Goal: Information Seeking & Learning: Check status

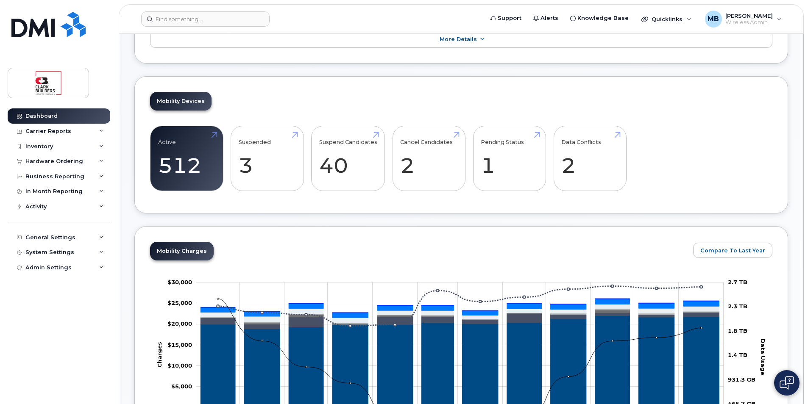
scroll to position [85, 0]
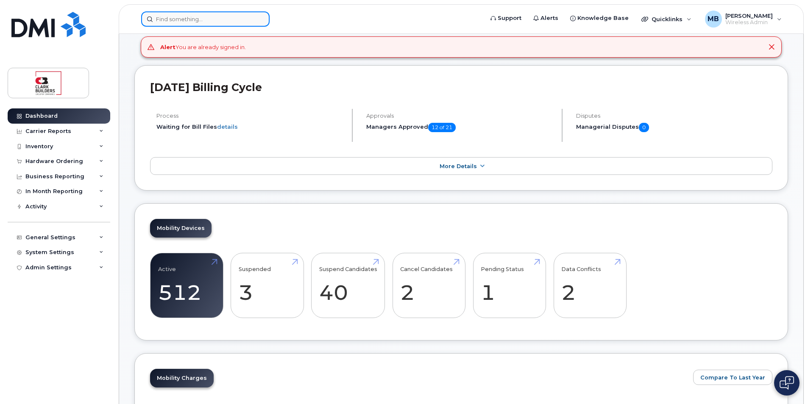
click at [189, 21] on input at bounding box center [205, 18] width 128 height 15
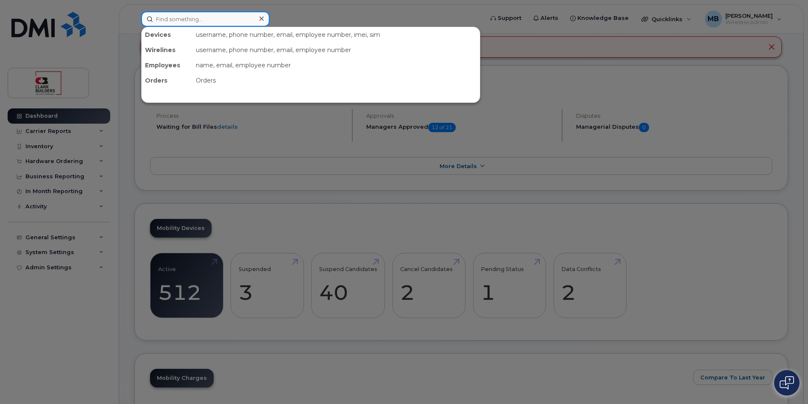
click at [191, 19] on input at bounding box center [205, 18] width 128 height 15
paste input "Wing Kei"
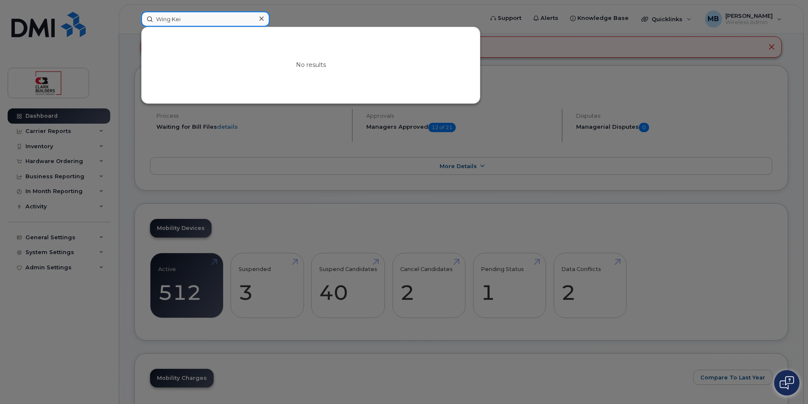
type input "Wing Kei"
click at [170, 17] on input "Wing Kei" at bounding box center [205, 18] width 128 height 15
click at [211, 17] on input "Wing Kei" at bounding box center [205, 18] width 128 height 15
drag, startPoint x: 211, startPoint y: 17, endPoint x: 136, endPoint y: 13, distance: 75.1
click at [136, 13] on div "Wing Kei No results" at bounding box center [309, 18] width 350 height 15
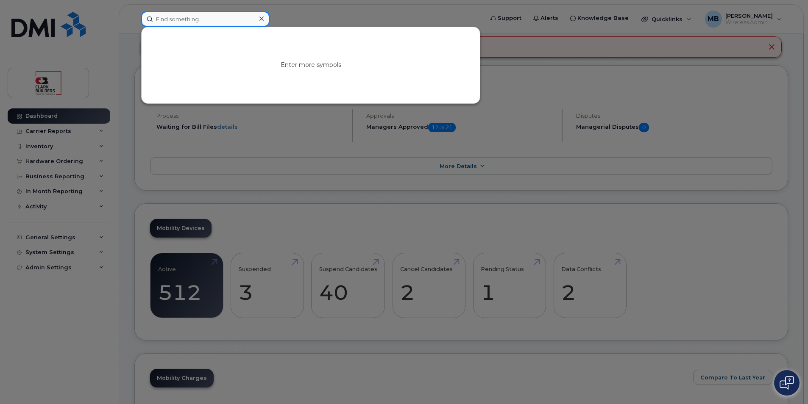
click at [193, 20] on input at bounding box center [205, 18] width 128 height 15
click at [191, 18] on input at bounding box center [205, 18] width 128 height 15
click at [188, 19] on input at bounding box center [205, 18] width 128 height 15
click at [183, 26] on input at bounding box center [205, 18] width 128 height 15
click at [179, 18] on input at bounding box center [205, 18] width 128 height 15
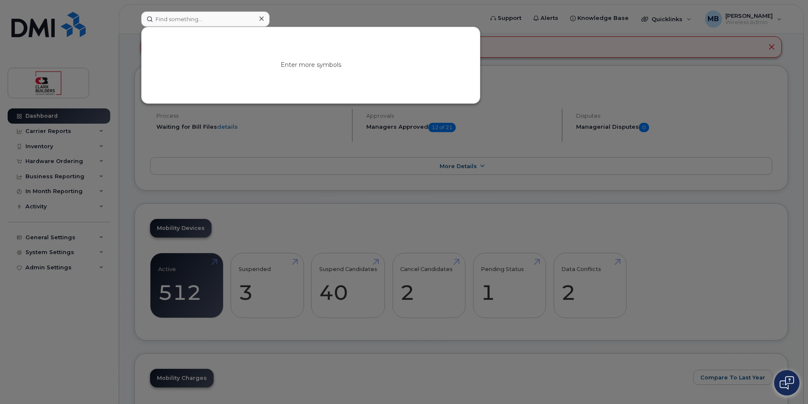
click at [287, 14] on div at bounding box center [404, 202] width 808 height 404
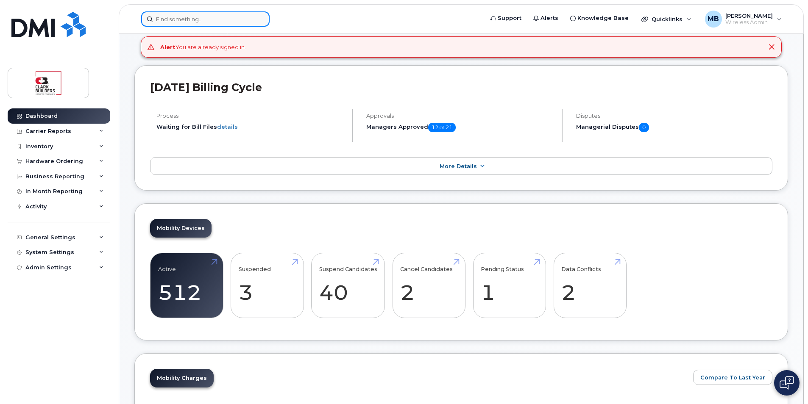
click at [211, 20] on input at bounding box center [205, 18] width 128 height 15
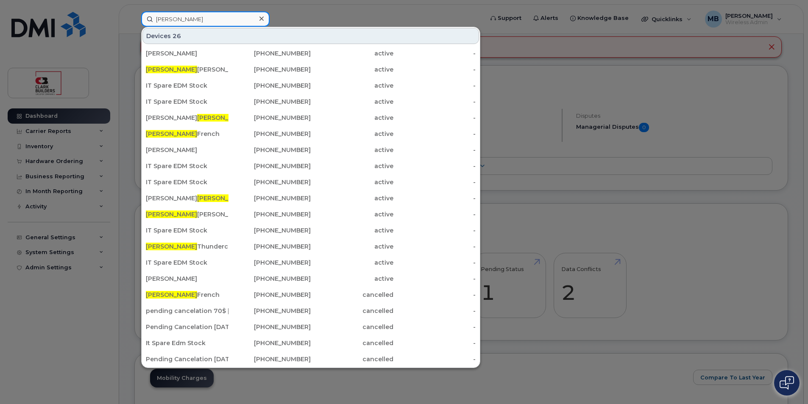
type input "matthew"
click at [310, 17] on div at bounding box center [404, 202] width 808 height 404
click at [202, 15] on input "matthew" at bounding box center [205, 18] width 128 height 15
drag, startPoint x: 201, startPoint y: 19, endPoint x: 136, endPoint y: 18, distance: 65.3
click at [136, 18] on div "matthew Devices 26 Denise Wilson 780-504-7781 active - Matthew Chan 587-336-161…" at bounding box center [309, 18] width 350 height 15
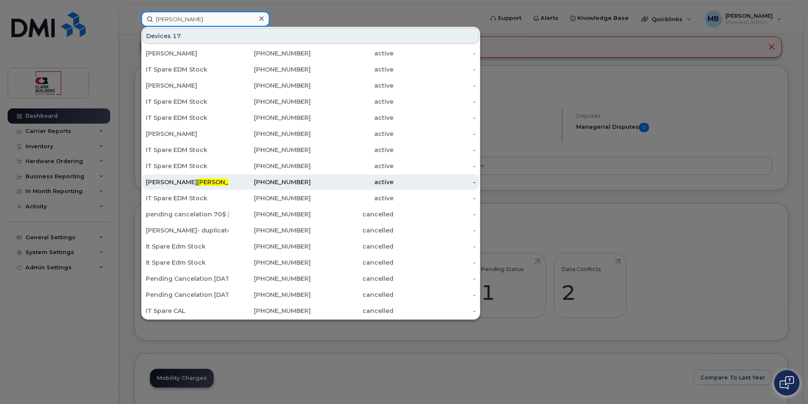
type input "buttrey"
click at [197, 186] on span "Buttrey" at bounding box center [222, 182] width 51 height 8
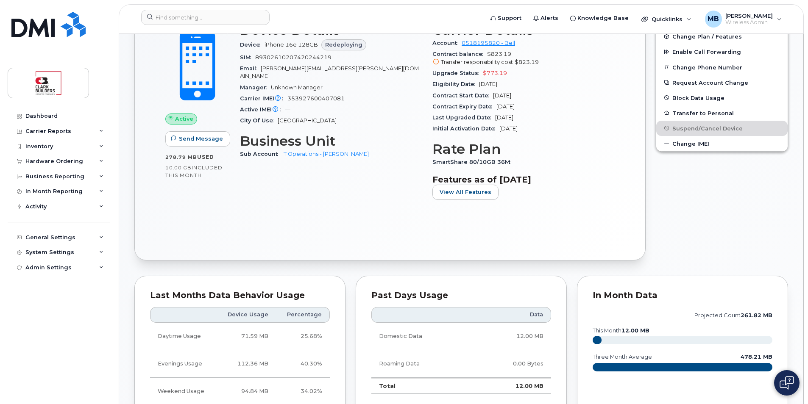
scroll to position [369, 0]
drag, startPoint x: 488, startPoint y: 158, endPoint x: 518, endPoint y: 158, distance: 29.7
click at [518, 158] on div "SmartShare 80/10GB 36M" at bounding box center [523, 162] width 182 height 11
drag, startPoint x: 518, startPoint y: 158, endPoint x: 531, endPoint y: 166, distance: 15.8
click at [531, 166] on div "SmartShare 80/10GB 36M" at bounding box center [523, 162] width 182 height 11
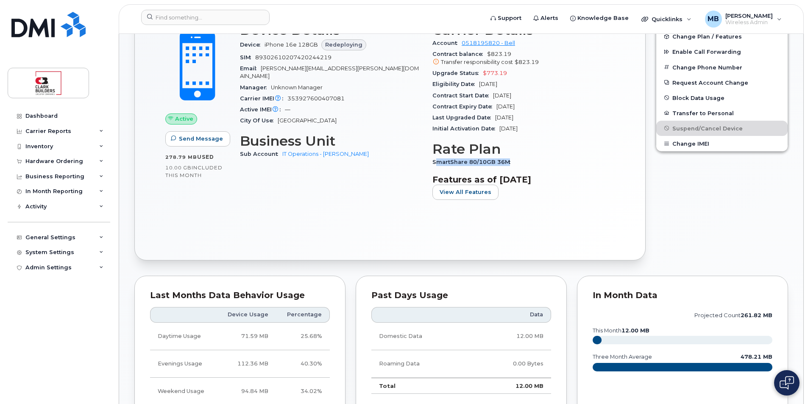
drag, startPoint x: 435, startPoint y: 162, endPoint x: 511, endPoint y: 162, distance: 76.3
click at [511, 162] on span "SmartShare 80/10GB 36M" at bounding box center [473, 162] width 82 height 6
click at [715, 209] on div "Edit Device / Employee Add Roaming Package Reset Voicemail Change SIM Card Chan…" at bounding box center [722, 113] width 142 height 306
drag, startPoint x: 433, startPoint y: 160, endPoint x: 517, endPoint y: 160, distance: 83.9
click at [517, 160] on div "SmartShare 80/10GB 36M" at bounding box center [523, 162] width 182 height 11
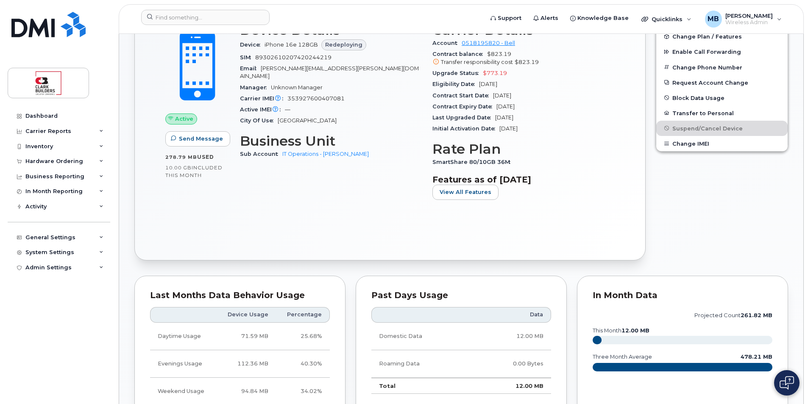
click at [717, 211] on div "Edit Device / Employee Add Roaming Package Reset Voicemail Change SIM Card Chan…" at bounding box center [722, 113] width 142 height 306
drag, startPoint x: 431, startPoint y: 161, endPoint x: 527, endPoint y: 162, distance: 95.4
click at [527, 162] on div "Carrier Details Account 0518195820 - Bell Contract balance $823.19 Transfer res…" at bounding box center [523, 114] width 192 height 195
click at [696, 214] on div "Edit Device / Employee Add Roaming Package Reset Voicemail Change SIM Card Chan…" at bounding box center [722, 113] width 142 height 306
drag, startPoint x: 510, startPoint y: 163, endPoint x: 431, endPoint y: 162, distance: 78.9
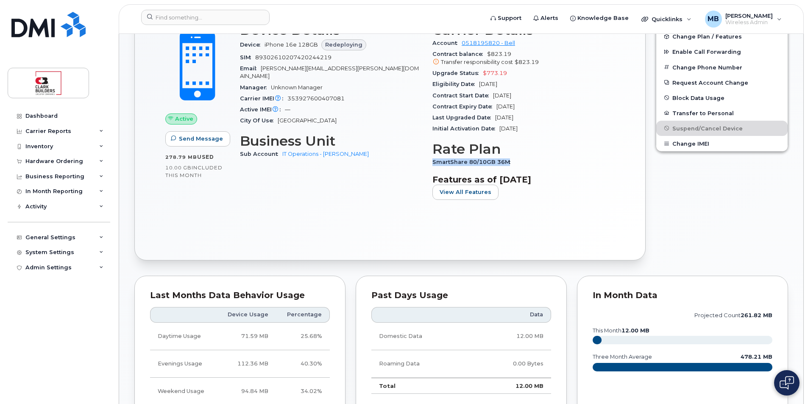
click at [431, 162] on div "Carrier Details Account 0518195820 - Bell Contract balance $823.19 Transfer res…" at bounding box center [523, 114] width 192 height 195
click at [742, 219] on div "Edit Device / Employee Add Roaming Package Reset Voicemail Change SIM Card Chan…" at bounding box center [722, 113] width 142 height 306
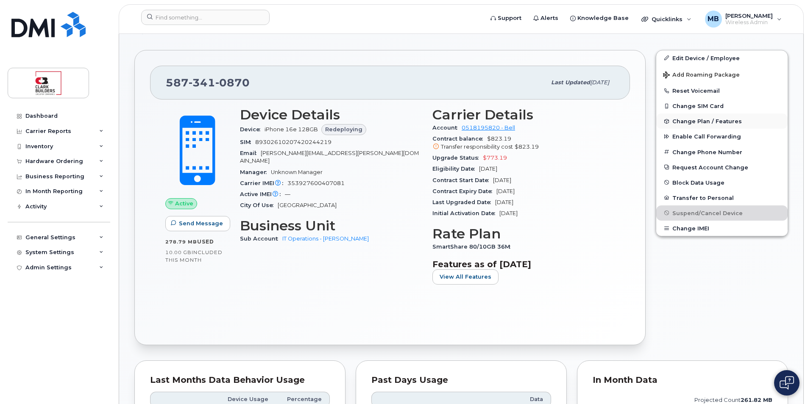
click at [702, 121] on span "Change Plan / Features" at bounding box center [707, 121] width 70 height 6
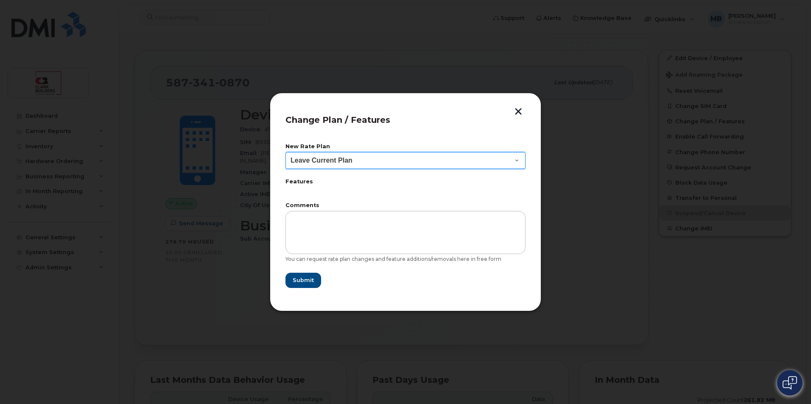
click at [404, 163] on select "Leave Current Plan BYOD SmartShare 65/10GB SmartShare 70/7GB SmartShare 80/10GB…" at bounding box center [405, 160] width 240 height 17
click at [518, 110] on button "button" at bounding box center [518, 112] width 13 height 9
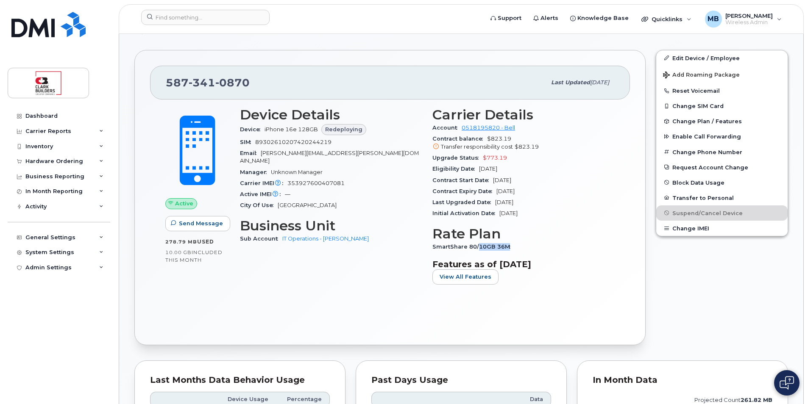
drag, startPoint x: 479, startPoint y: 249, endPoint x: 508, endPoint y: 248, distance: 29.7
click at [508, 248] on span "SmartShare 80/10GB 36M" at bounding box center [473, 247] width 82 height 6
drag, startPoint x: 508, startPoint y: 248, endPoint x: 518, endPoint y: 251, distance: 10.5
click at [518, 251] on div "SmartShare 80/10GB 36M" at bounding box center [523, 247] width 182 height 11
drag, startPoint x: 516, startPoint y: 240, endPoint x: 514, endPoint y: 248, distance: 8.6
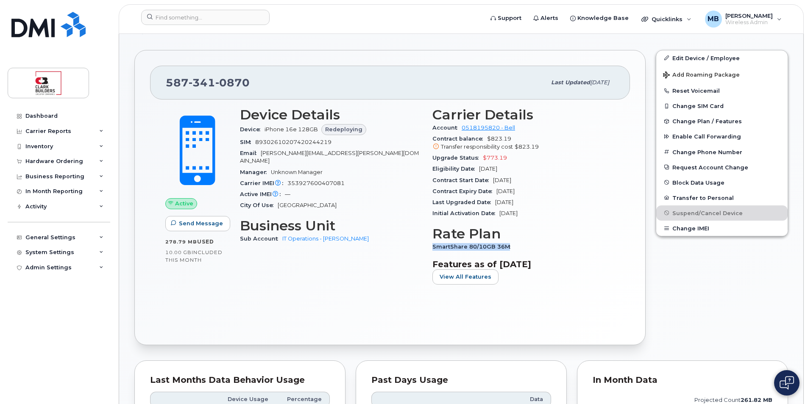
click at [514, 248] on section "Rate Plan SmartShare 80/10GB 36M" at bounding box center [523, 239] width 182 height 26
drag, startPoint x: 514, startPoint y: 248, endPoint x: 613, endPoint y: 261, distance: 99.6
click at [613, 261] on h3 "Features as of [DATE]" at bounding box center [523, 264] width 182 height 10
click at [388, 258] on div "Device Details Device iPhone 16e 128GB Redeploying SIM 89302610207420244219 Ema…" at bounding box center [331, 199] width 192 height 195
drag, startPoint x: 263, startPoint y: 152, endPoint x: 370, endPoint y: 152, distance: 106.4
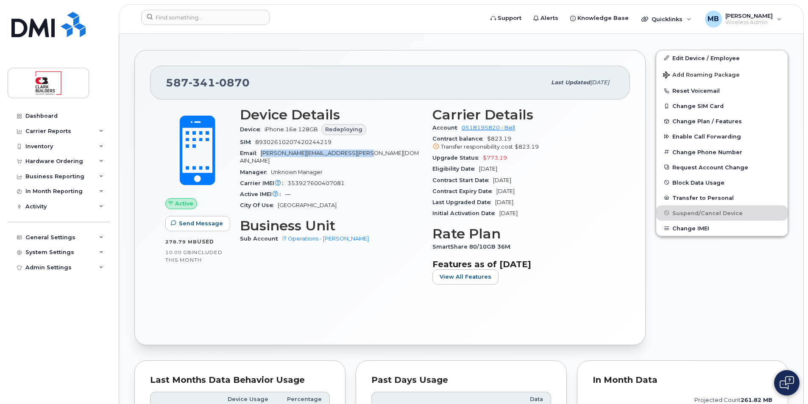
click at [370, 152] on div "Email matthew.buttrey@clarkbuilders.com" at bounding box center [331, 157] width 182 height 19
click at [355, 153] on span "matthew.buttrey@clarkbuilders.com" at bounding box center [329, 157] width 179 height 14
drag, startPoint x: 262, startPoint y: 153, endPoint x: 382, endPoint y: 153, distance: 119.1
click at [382, 153] on div "Email matthew.buttrey@clarkbuilders.com" at bounding box center [331, 157] width 182 height 19
drag, startPoint x: 273, startPoint y: 162, endPoint x: 331, endPoint y: 166, distance: 58.2
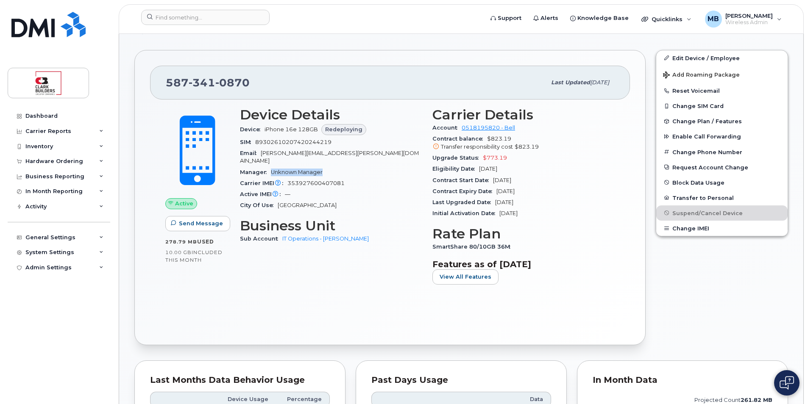
click at [331, 167] on div "Manager Unknown Manager" at bounding box center [331, 172] width 182 height 11
drag, startPoint x: 331, startPoint y: 166, endPoint x: 290, endPoint y: 176, distance: 41.8
click at [290, 178] on div "Carrier IMEI Carrier IMEI is reported during the last billing cycle or change o…" at bounding box center [331, 183] width 182 height 11
click at [287, 180] on span "Carrier IMEI Carrier IMEI is reported during the last billing cycle or change o…" at bounding box center [263, 183] width 47 height 6
drag, startPoint x: 264, startPoint y: 129, endPoint x: 320, endPoint y: 131, distance: 56.0
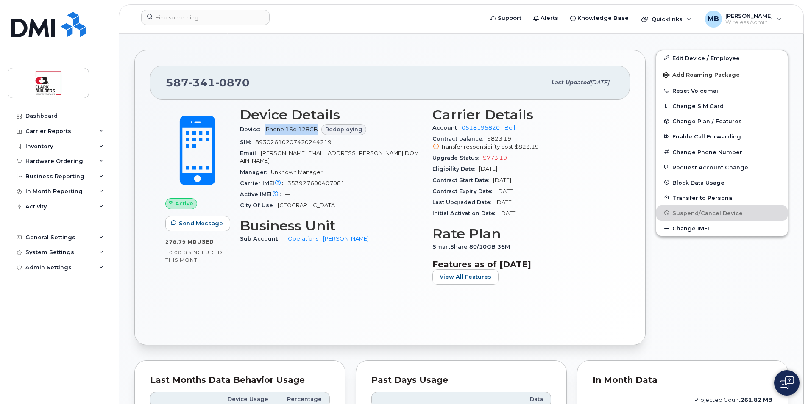
click at [320, 131] on div "Device iPhone 16e 128GB Redeploying" at bounding box center [331, 130] width 182 height 14
drag, startPoint x: 320, startPoint y: 131, endPoint x: 266, endPoint y: 134, distance: 53.5
click at [266, 134] on div "Device iPhone 16e 128GB Redeploying" at bounding box center [331, 130] width 182 height 14
drag, startPoint x: 266, startPoint y: 129, endPoint x: 319, endPoint y: 134, distance: 53.7
click at [319, 134] on div "Device iPhone 16e 128GB Redeploying" at bounding box center [331, 130] width 182 height 14
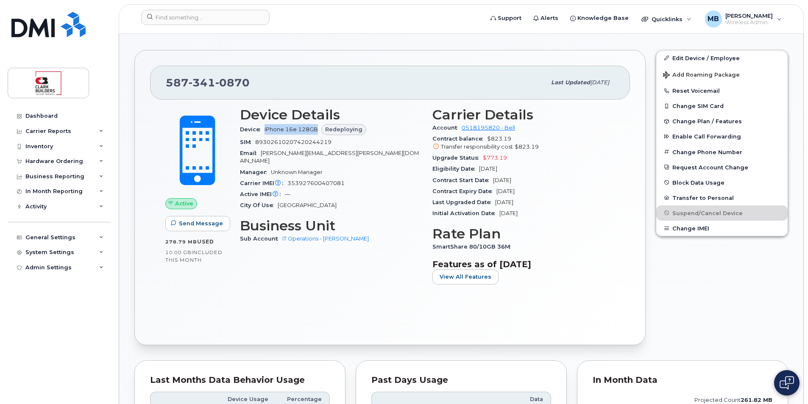
drag, startPoint x: 499, startPoint y: 139, endPoint x: 529, endPoint y: 204, distance: 71.9
click at [529, 204] on section "Carrier Details Account 0518195820 - Bell Contract balance $823.19 Transfer res…" at bounding box center [523, 163] width 182 height 112
drag, startPoint x: 529, startPoint y: 204, endPoint x: 506, endPoint y: 201, distance: 23.6
click at [506, 201] on div "Carrier Details Account 0518195820 - Bell Contract balance $823.19 Transfer res…" at bounding box center [523, 199] width 192 height 195
drag, startPoint x: 506, startPoint y: 201, endPoint x: 478, endPoint y: 193, distance: 29.0
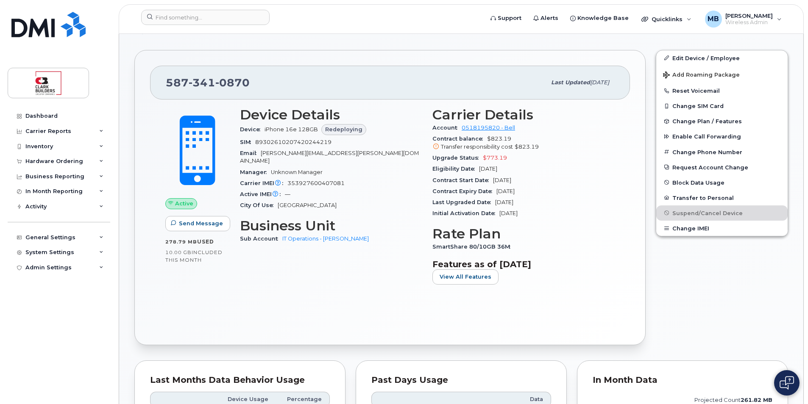
click at [478, 193] on span "Contract Expiry Date" at bounding box center [464, 191] width 64 height 6
drag, startPoint x: 481, startPoint y: 167, endPoint x: 542, endPoint y: 215, distance: 77.6
click at [542, 215] on section "Carrier Details Account 0518195820 - Bell Contract balance $823.19 Transfer res…" at bounding box center [523, 163] width 182 height 112
drag, startPoint x: 542, startPoint y: 215, endPoint x: 555, endPoint y: 229, distance: 19.5
click at [555, 229] on h3 "Rate Plan" at bounding box center [523, 233] width 182 height 15
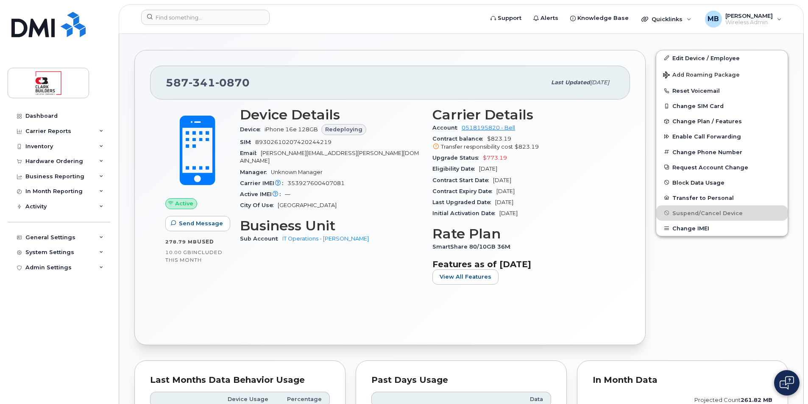
drag, startPoint x: 541, startPoint y: 212, endPoint x: 461, endPoint y: 170, distance: 90.6
click at [461, 170] on section "Carrier Details Account 0518195820 - Bell Contract balance $823.19 Transfer res…" at bounding box center [523, 163] width 182 height 112
drag, startPoint x: 461, startPoint y: 170, endPoint x: 557, endPoint y: 200, distance: 99.9
click at [557, 200] on div "Last Upgraded Date Jun 02, 2025" at bounding box center [523, 202] width 182 height 11
drag, startPoint x: 533, startPoint y: 212, endPoint x: 488, endPoint y: 173, distance: 58.9
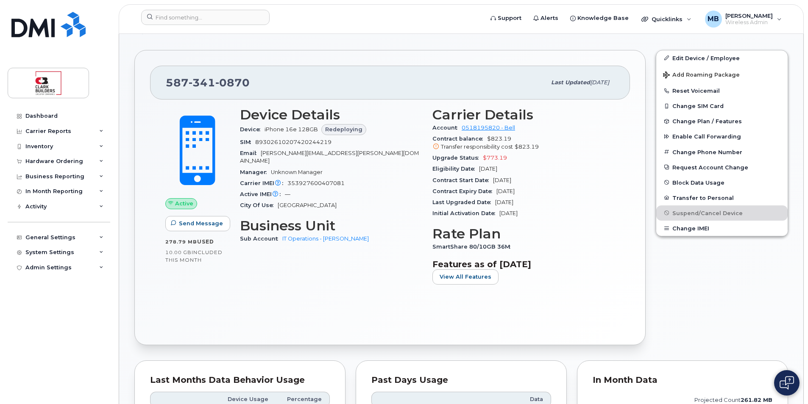
click at [488, 174] on section "Carrier Details Account 0518195820 - Bell Contract balance $823.19 Transfer res…" at bounding box center [523, 163] width 182 height 112
click at [488, 172] on div "Eligibility Date Jun 02, 2028" at bounding box center [523, 169] width 182 height 11
click at [489, 171] on span "Jun 02, 2028" at bounding box center [488, 169] width 18 height 6
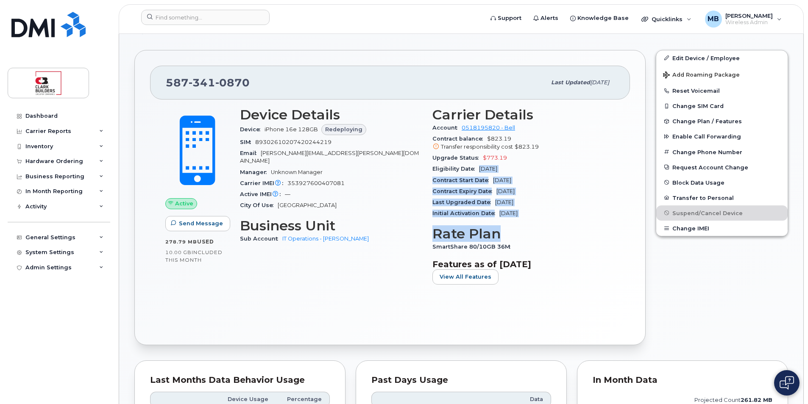
drag, startPoint x: 474, startPoint y: 168, endPoint x: 558, endPoint y: 225, distance: 100.8
click at [558, 224] on div "Carrier Details Account 0518195820 - Bell Contract balance $823.19 Transfer res…" at bounding box center [523, 199] width 192 height 195
drag, startPoint x: 558, startPoint y: 225, endPoint x: 559, endPoint y: 232, distance: 7.3
click at [559, 232] on h3 "Rate Plan" at bounding box center [523, 233] width 182 height 15
drag, startPoint x: 538, startPoint y: 213, endPoint x: 497, endPoint y: 189, distance: 46.9
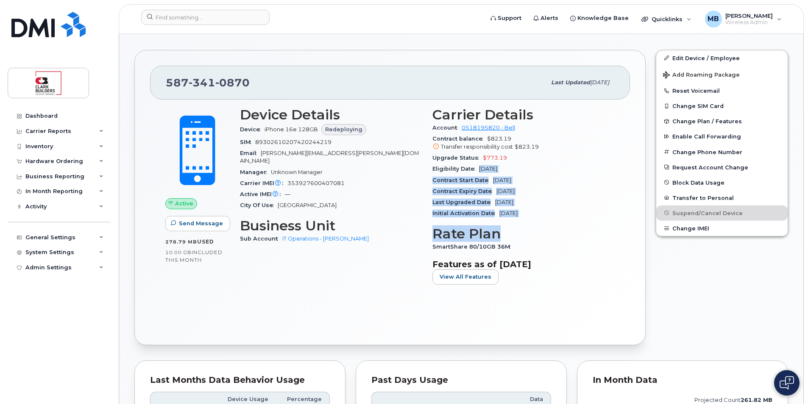
click at [498, 189] on section "Carrier Details Account 0518195820 - Bell Contract balance $823.19 Transfer res…" at bounding box center [523, 163] width 182 height 112
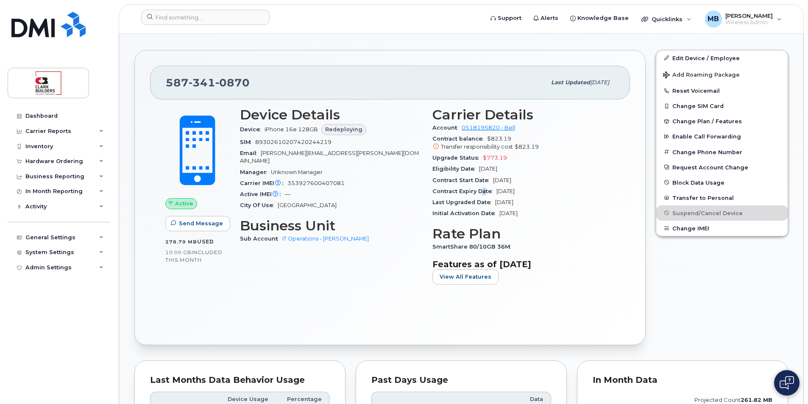
drag, startPoint x: 497, startPoint y: 189, endPoint x: 483, endPoint y: 187, distance: 14.3
click at [483, 187] on div "Contract Expiry Date Jun 01, 2028" at bounding box center [523, 191] width 182 height 11
drag, startPoint x: 483, startPoint y: 187, endPoint x: 540, endPoint y: 216, distance: 63.9
click at [540, 216] on section "Carrier Details Account 0518195820 - Bell Contract balance $823.19 Transfer res…" at bounding box center [523, 163] width 182 height 112
drag, startPoint x: 540, startPoint y: 216, endPoint x: 550, endPoint y: 221, distance: 11.8
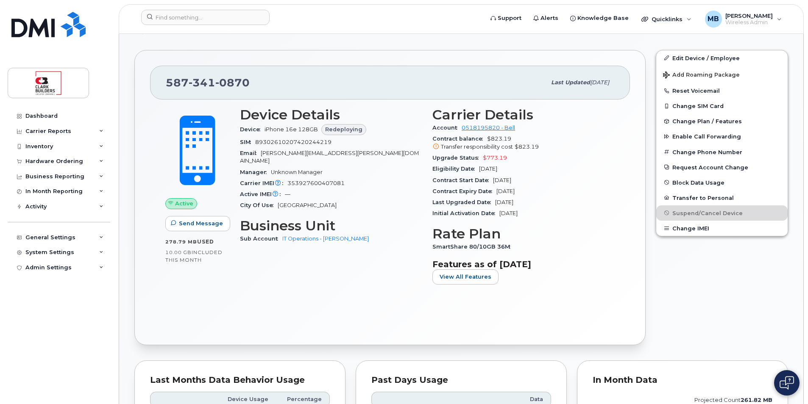
click at [550, 221] on div "Carrier Details Account 0518195820 - Bell Contract balance $823.19 Transfer res…" at bounding box center [523, 199] width 192 height 195
drag, startPoint x: 535, startPoint y: 212, endPoint x: 479, endPoint y: 170, distance: 69.5
click at [479, 170] on section "Carrier Details Account 0518195820 - Bell Contract balance $823.19 Transfer res…" at bounding box center [523, 163] width 182 height 112
click at [479, 169] on span "Jun 02, 2028" at bounding box center [488, 169] width 18 height 6
drag, startPoint x: 494, startPoint y: 168, endPoint x: 544, endPoint y: 211, distance: 65.5
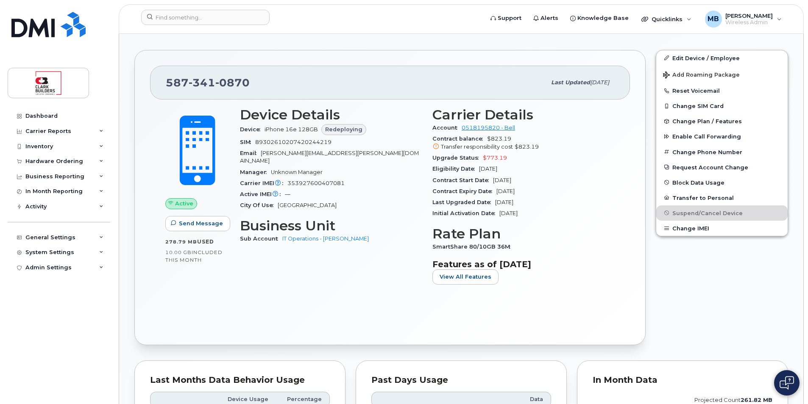
click at [544, 211] on section "Carrier Details Account 0518195820 - Bell Contract balance $823.19 Transfer res…" at bounding box center [523, 163] width 182 height 112
drag, startPoint x: 544, startPoint y: 211, endPoint x: 550, endPoint y: 217, distance: 8.7
click at [550, 217] on div "Initial Activation Date Mar 28, 2014" at bounding box center [523, 213] width 182 height 11
drag, startPoint x: 544, startPoint y: 212, endPoint x: 479, endPoint y: 169, distance: 78.3
click at [479, 169] on section "Carrier Details Account 0518195820 - Bell Contract balance $823.19 Transfer res…" at bounding box center [523, 163] width 182 height 112
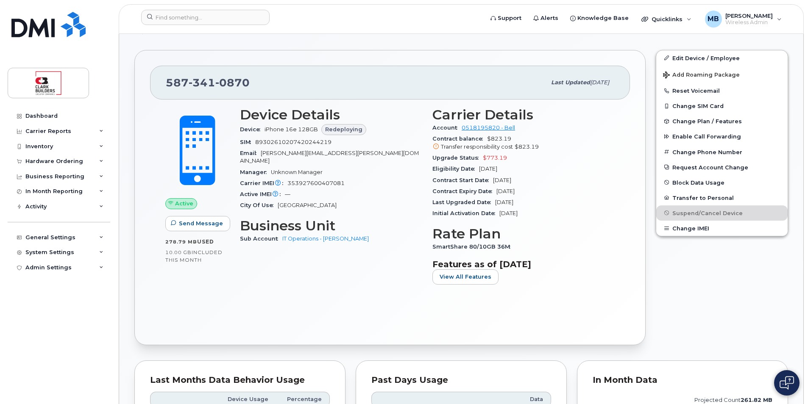
click at [479, 169] on span "Eligibility Date" at bounding box center [455, 169] width 47 height 6
drag, startPoint x: 479, startPoint y: 170, endPoint x: 543, endPoint y: 216, distance: 79.0
click at [543, 216] on section "Carrier Details Account 0518195820 - Bell Contract balance $823.19 Transfer res…" at bounding box center [523, 163] width 182 height 112
drag, startPoint x: 543, startPoint y: 216, endPoint x: 549, endPoint y: 224, distance: 10.6
click at [549, 224] on div "Carrier Details Account 0518195820 - Bell Contract balance $823.19 Transfer res…" at bounding box center [523, 199] width 192 height 195
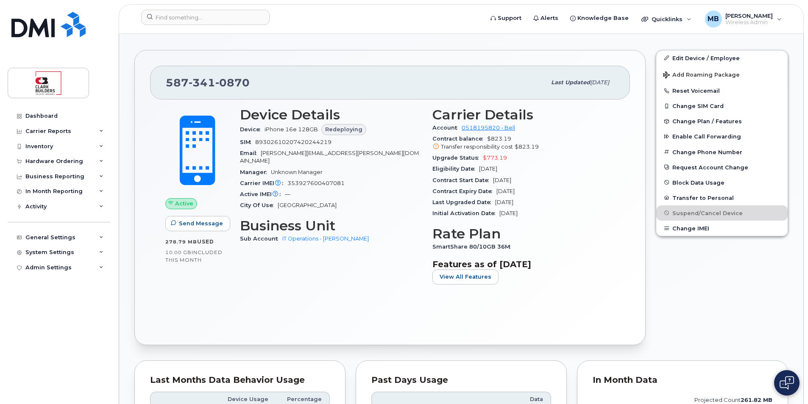
drag, startPoint x: 537, startPoint y: 214, endPoint x: 430, endPoint y: 134, distance: 133.3
click at [430, 134] on div "Carrier Details Account 0518195820 - Bell Contract balance $823.19 Transfer res…" at bounding box center [523, 199] width 192 height 195
click at [574, 234] on h3 "Rate Plan" at bounding box center [523, 233] width 182 height 15
drag, startPoint x: 544, startPoint y: 212, endPoint x: 490, endPoint y: 139, distance: 91.2
click at [490, 139] on section "Carrier Details Account 0518195820 - Bell Contract balance $823.19 Transfer res…" at bounding box center [523, 163] width 182 height 112
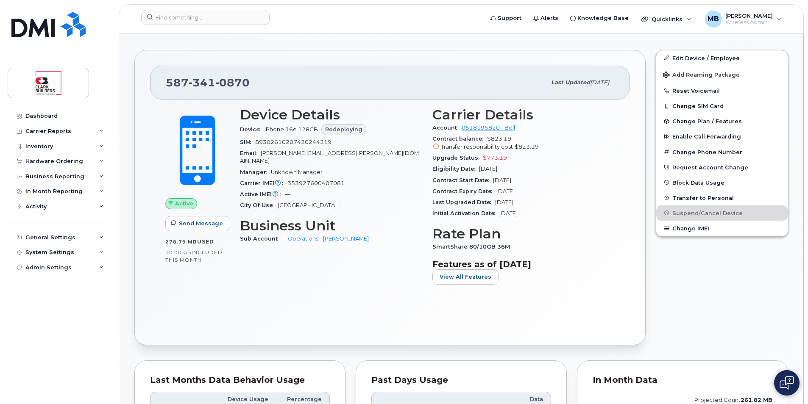
click at [562, 234] on h3 "Rate Plan" at bounding box center [523, 233] width 182 height 15
drag, startPoint x: 538, startPoint y: 214, endPoint x: 489, endPoint y: 137, distance: 90.9
click at [489, 137] on section "Carrier Details Account 0518195820 - Bell Contract balance $823.19 Transfer res…" at bounding box center [523, 163] width 182 height 112
click at [549, 225] on div "Carrier Details Account 0518195820 - Bell Contract balance $823.19 Transfer res…" at bounding box center [523, 199] width 192 height 195
drag, startPoint x: 540, startPoint y: 211, endPoint x: 486, endPoint y: 139, distance: 89.6
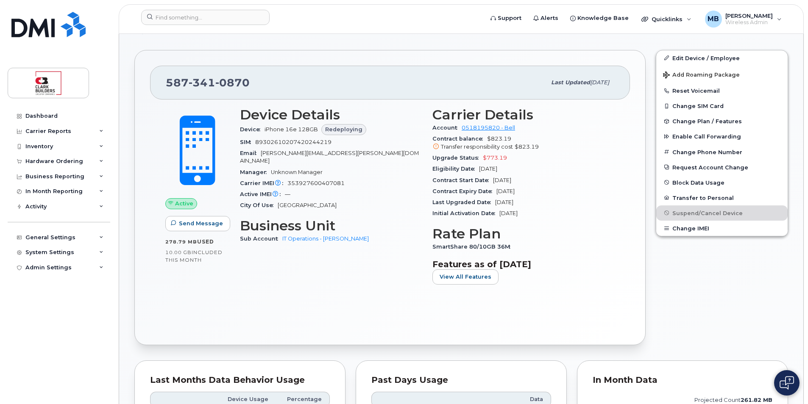
click at [486, 139] on section "Carrier Details Account 0518195820 - Bell Contract balance $823.19 Transfer res…" at bounding box center [523, 163] width 182 height 112
click at [552, 234] on h3 "Rate Plan" at bounding box center [523, 233] width 182 height 15
drag, startPoint x: 546, startPoint y: 216, endPoint x: 481, endPoint y: 139, distance: 101.4
click at [481, 139] on section "Carrier Details Account 0518195820 - Bell Contract balance $823.19 Transfer res…" at bounding box center [523, 163] width 182 height 112
click at [543, 228] on h3 "Rate Plan" at bounding box center [523, 233] width 182 height 15
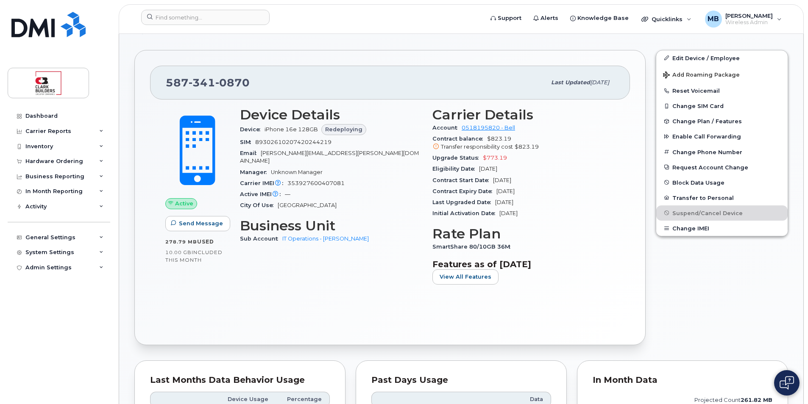
drag, startPoint x: 543, startPoint y: 216, endPoint x: 486, endPoint y: 139, distance: 95.7
click at [486, 139] on section "Carrier Details Account 0518195820 - Bell Contract balance $823.19 Transfer res…" at bounding box center [523, 163] width 182 height 112
click at [545, 211] on div "Initial Activation Date Mar 28, 2014" at bounding box center [523, 213] width 182 height 11
drag, startPoint x: 540, startPoint y: 215, endPoint x: 486, endPoint y: 141, distance: 91.7
click at [486, 141] on section "Carrier Details Account 0518195820 - Bell Contract balance $823.19 Transfer res…" at bounding box center [523, 163] width 182 height 112
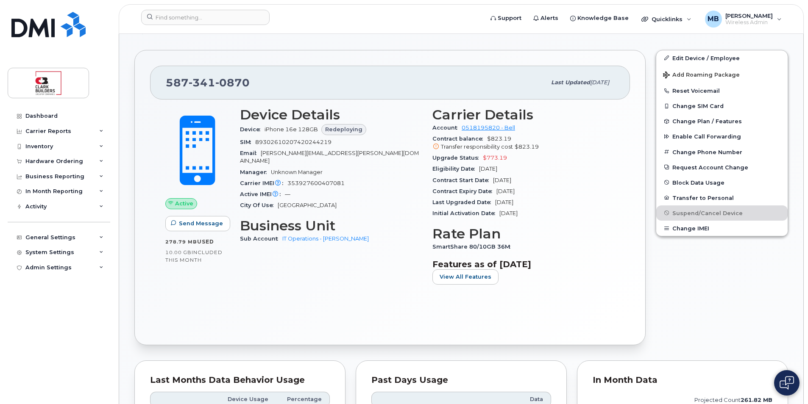
click at [546, 217] on div "Initial Activation Date Mar 28, 2014" at bounding box center [523, 213] width 182 height 11
drag, startPoint x: 540, startPoint y: 215, endPoint x: 488, endPoint y: 139, distance: 91.8
click at [488, 139] on section "Carrier Details Account 0518195820 - Bell Contract balance $823.19 Transfer res…" at bounding box center [523, 163] width 182 height 112
click at [558, 215] on div "Initial Activation Date Mar 28, 2014" at bounding box center [523, 213] width 182 height 11
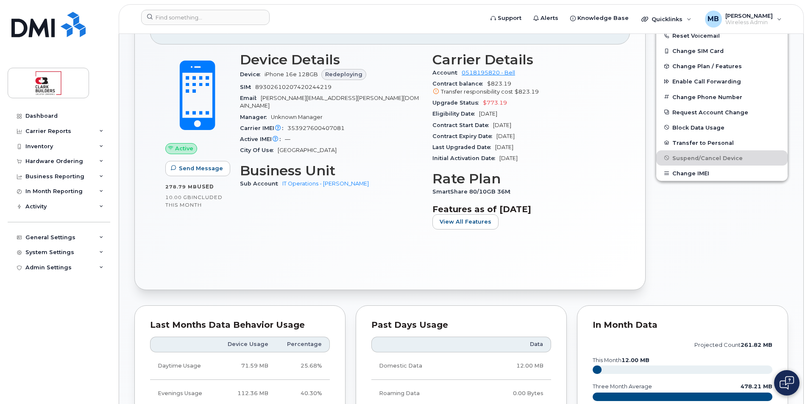
scroll to position [212, 0]
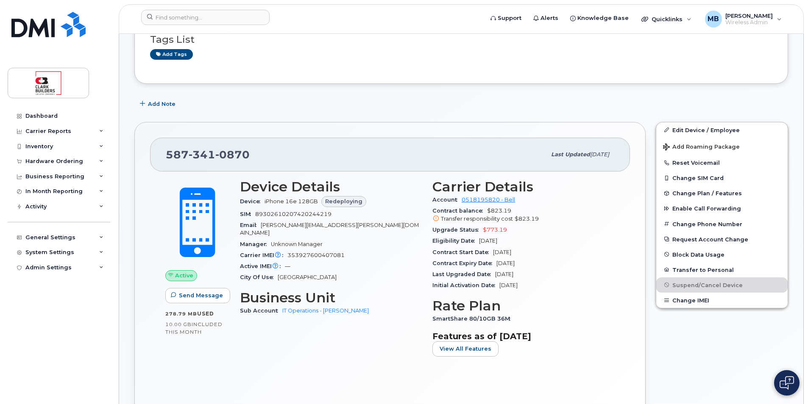
drag, startPoint x: 536, startPoint y: 285, endPoint x: 482, endPoint y: 227, distance: 78.9
click at [482, 227] on section "Carrier Details Account 0518195820 - Bell Contract balance $823.19 Transfer res…" at bounding box center [523, 235] width 182 height 112
click at [554, 290] on div "Initial Activation Date Mar 28, 2014" at bounding box center [523, 285] width 182 height 11
drag, startPoint x: 541, startPoint y: 289, endPoint x: 505, endPoint y: 253, distance: 51.3
click at [505, 253] on section "Carrier Details Account 0518195820 - Bell Contract balance $823.19 Transfer res…" at bounding box center [523, 235] width 182 height 112
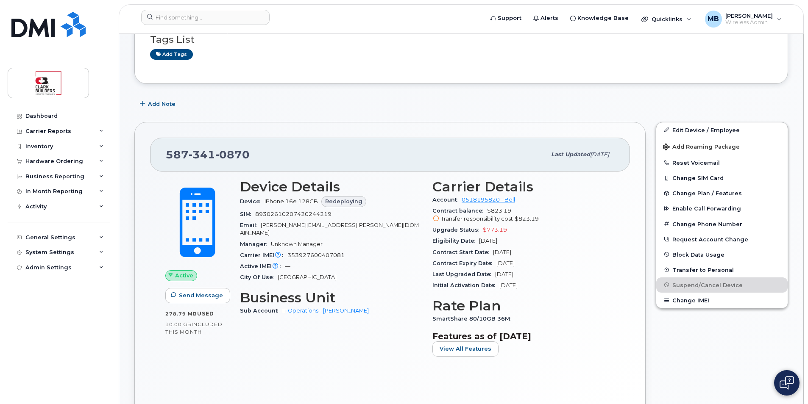
drag, startPoint x: 482, startPoint y: 227, endPoint x: 538, endPoint y: 287, distance: 82.2
click at [538, 287] on section "Carrier Details Account 0518195820 - Bell Contract balance $823.19 Transfer res…" at bounding box center [523, 235] width 182 height 112
click at [541, 284] on div "Initial Activation Date Mar 28, 2014" at bounding box center [523, 285] width 182 height 11
drag, startPoint x: 546, startPoint y: 287, endPoint x: 481, endPoint y: 231, distance: 86.0
click at [481, 231] on section "Carrier Details Account 0518195820 - Bell Contract balance $823.19 Transfer res…" at bounding box center [523, 235] width 182 height 112
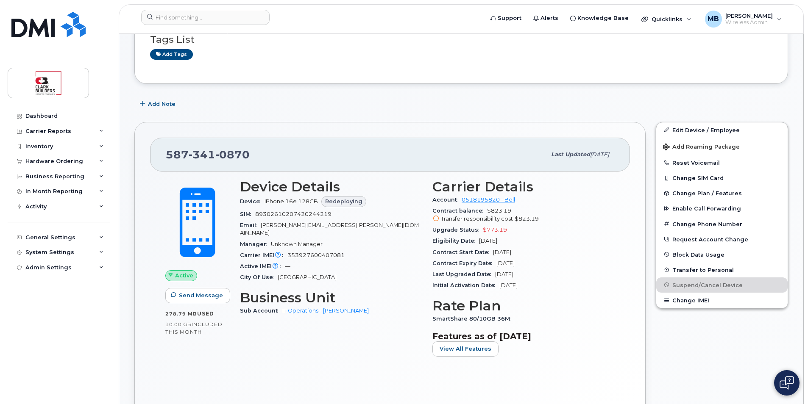
click at [586, 298] on h3 "Rate Plan" at bounding box center [523, 305] width 182 height 15
click at [290, 98] on div "Add Note" at bounding box center [461, 104] width 654 height 15
drag, startPoint x: 536, startPoint y: 267, endPoint x: 552, endPoint y: 284, distance: 23.4
click at [551, 283] on section "Carrier Details Account 0518195820 - Bell Contract balance $823.19 Transfer res…" at bounding box center [523, 235] width 182 height 112
drag, startPoint x: 552, startPoint y: 284, endPoint x: 557, endPoint y: 303, distance: 19.2
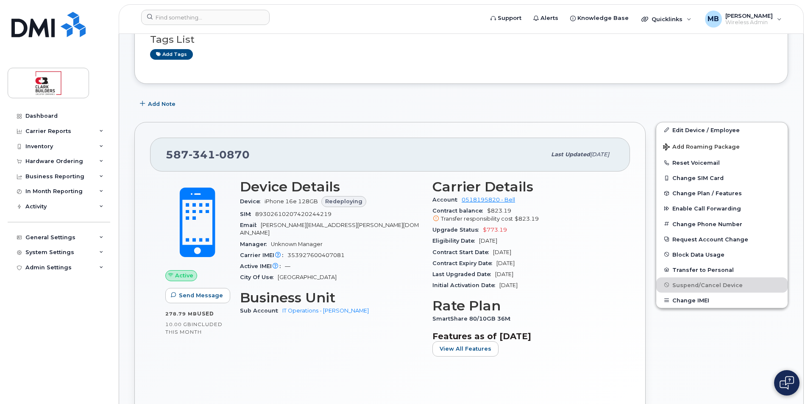
click at [557, 303] on h3 "Rate Plan" at bounding box center [523, 305] width 182 height 15
drag, startPoint x: 552, startPoint y: 290, endPoint x: 467, endPoint y: 228, distance: 105.0
click at [467, 228] on section "Carrier Details Account 0518195820 - Bell Contract balance $823.19 Transfer res…" at bounding box center [523, 235] width 182 height 112
drag, startPoint x: 467, startPoint y: 228, endPoint x: 548, endPoint y: 284, distance: 98.8
click at [548, 284] on div "Initial Activation Date Mar 28, 2014" at bounding box center [523, 285] width 182 height 11
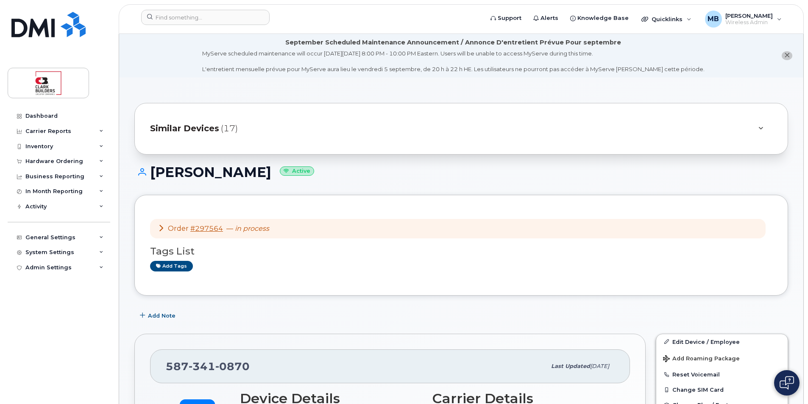
scroll to position [170, 0]
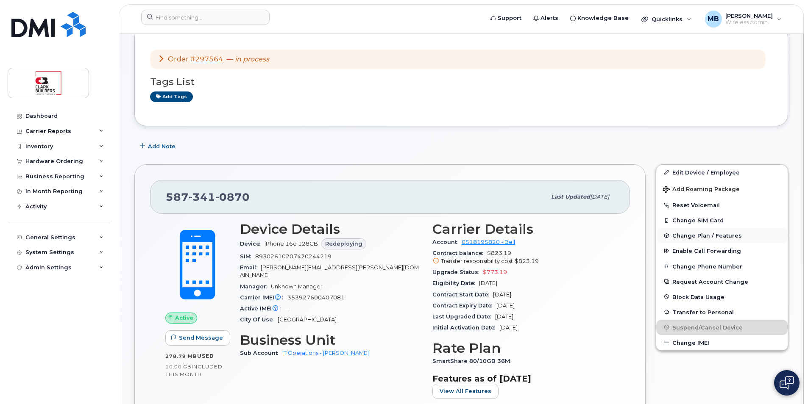
click at [713, 234] on span "Change Plan / Features" at bounding box center [707, 236] width 70 height 6
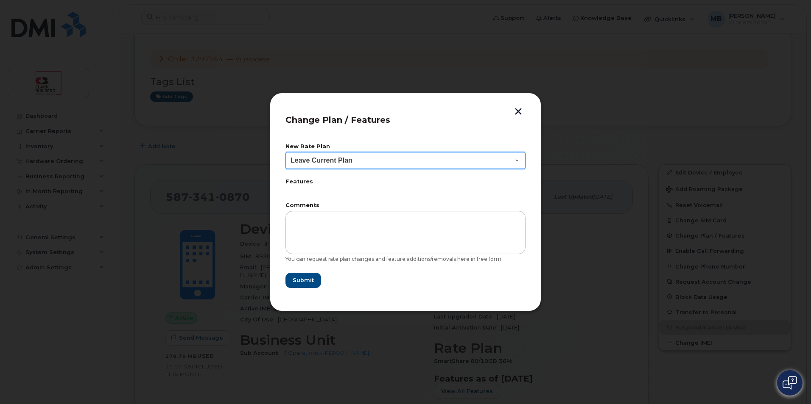
click at [461, 164] on select "Leave Current Plan BYOD SmartShare 65/10GB SmartShare 70/7GB SmartShare 80/10GB…" at bounding box center [405, 160] width 240 height 17
click at [518, 109] on button "button" at bounding box center [518, 112] width 13 height 9
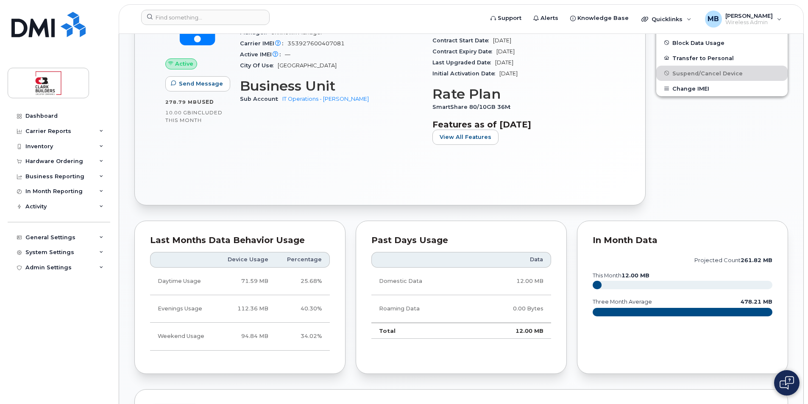
scroll to position [254, 0]
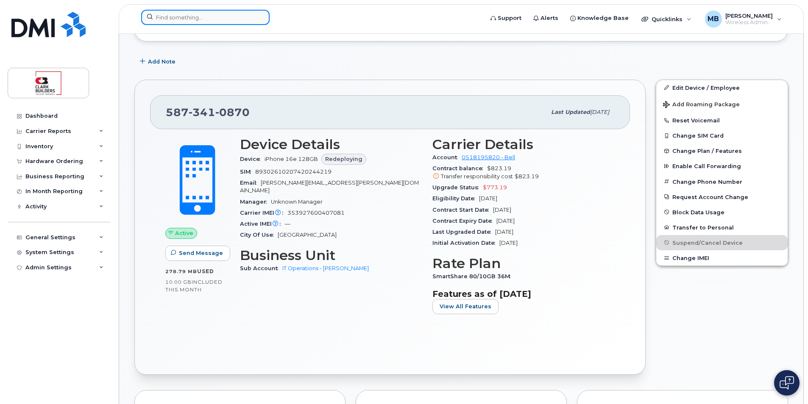
click at [224, 24] on input at bounding box center [205, 17] width 128 height 15
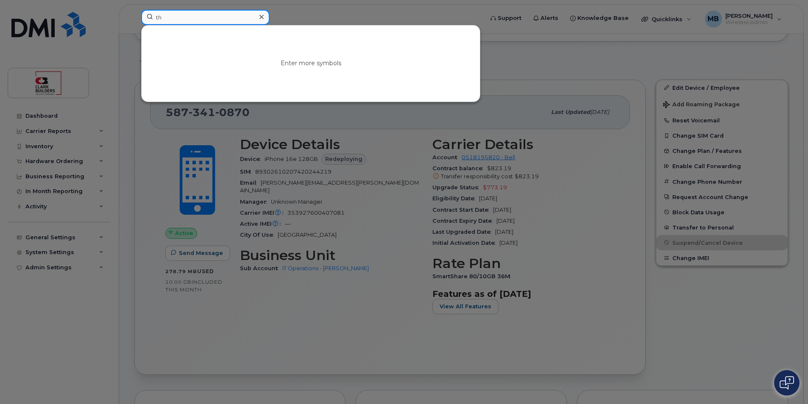
type input "t"
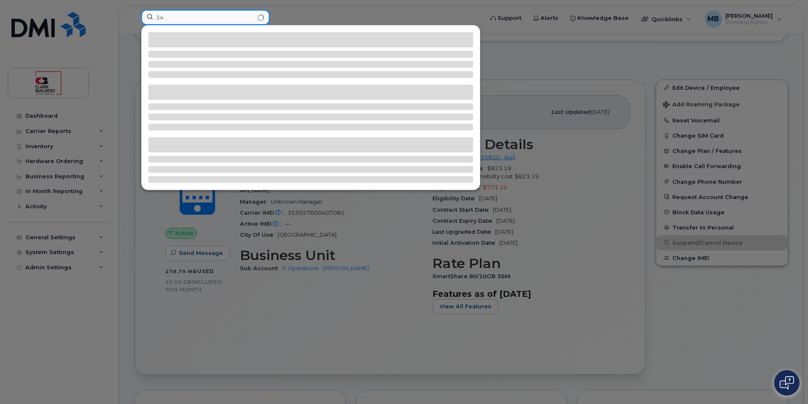
type input "3"
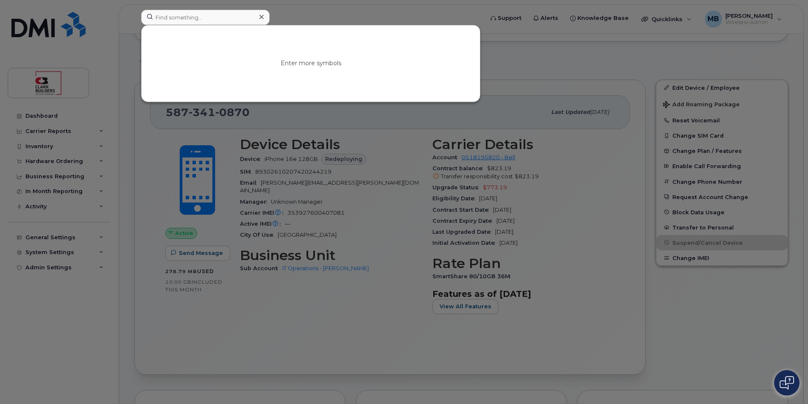
click at [57, 24] on div at bounding box center [404, 202] width 808 height 404
click at [57, 24] on img at bounding box center [48, 24] width 74 height 25
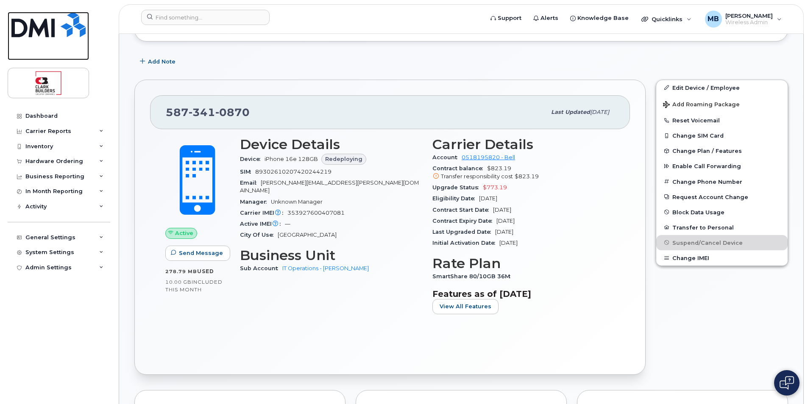
drag, startPoint x: 57, startPoint y: 24, endPoint x: 108, endPoint y: 25, distance: 50.5
click at [57, 24] on img at bounding box center [48, 24] width 74 height 25
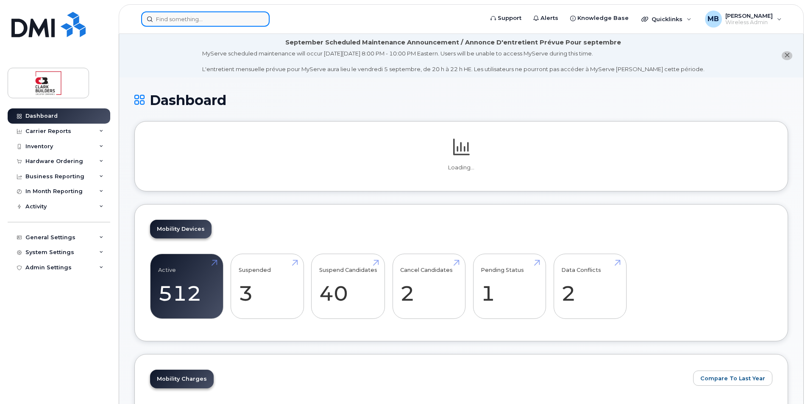
click at [187, 19] on input at bounding box center [205, 18] width 128 height 15
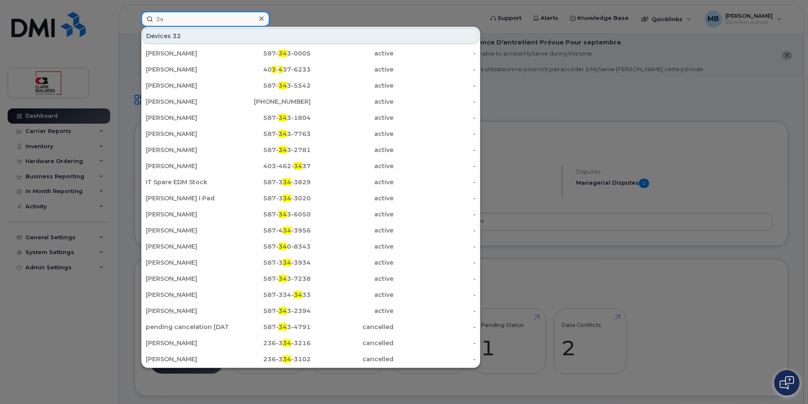
type input "3"
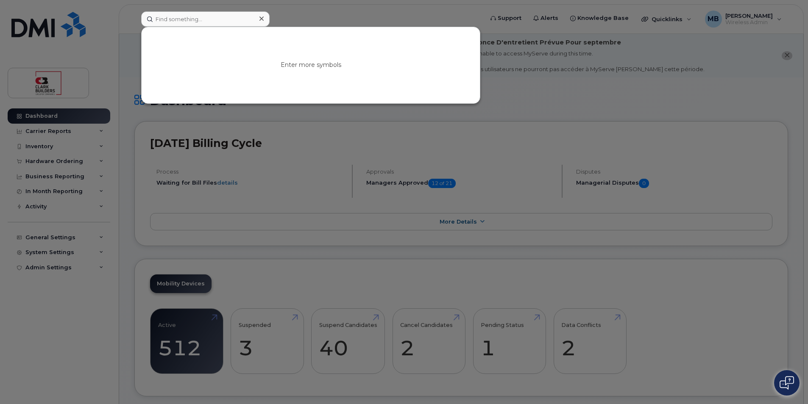
click at [203, 31] on div "Enter more symbols" at bounding box center [311, 65] width 338 height 76
click at [199, 20] on input at bounding box center [205, 18] width 128 height 15
click at [198, 20] on input at bounding box center [205, 18] width 128 height 15
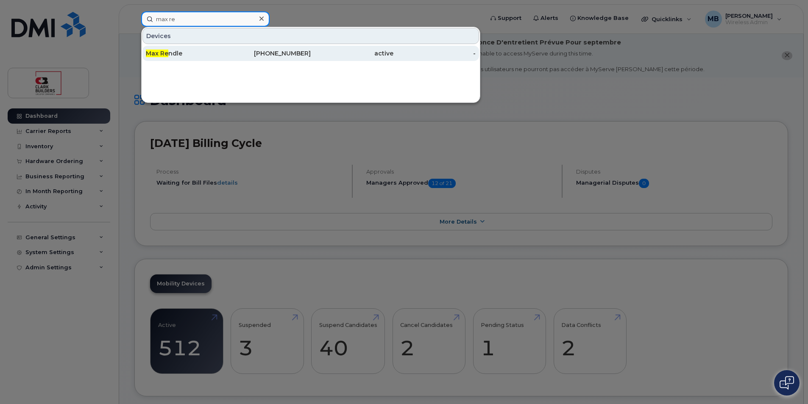
type input "max re"
click at [230, 46] on link "Max Re ndle 403-589-2864 active -" at bounding box center [310, 53] width 337 height 15
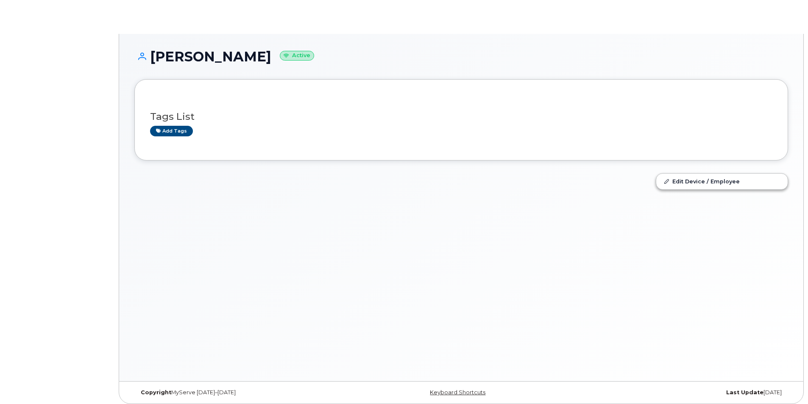
click at [280, 56] on small "Active" at bounding box center [297, 56] width 34 height 10
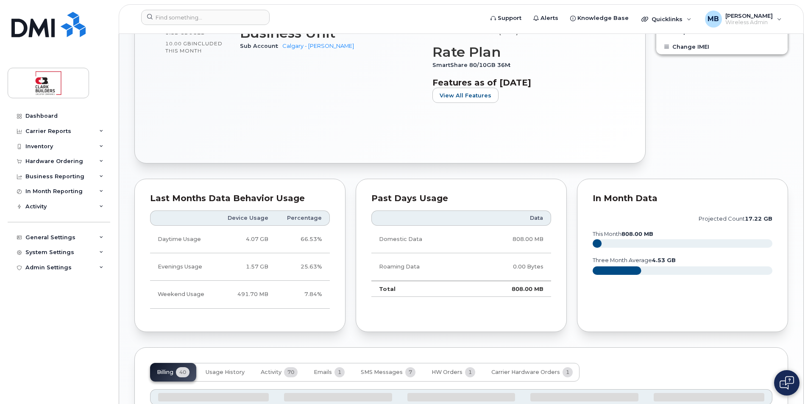
scroll to position [586, 0]
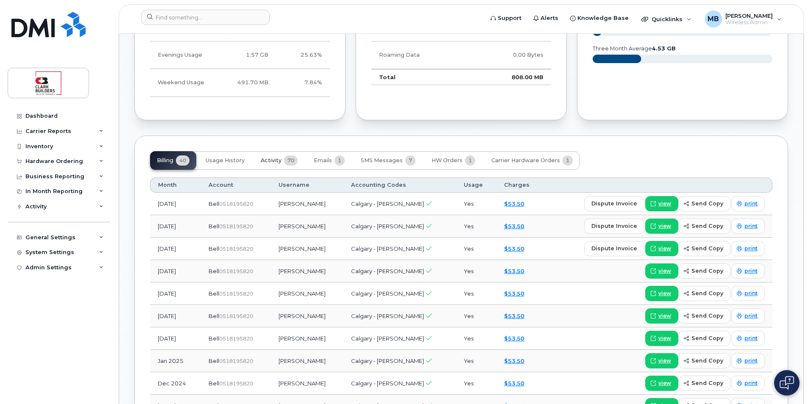
click at [273, 160] on span "Activity" at bounding box center [271, 160] width 21 height 7
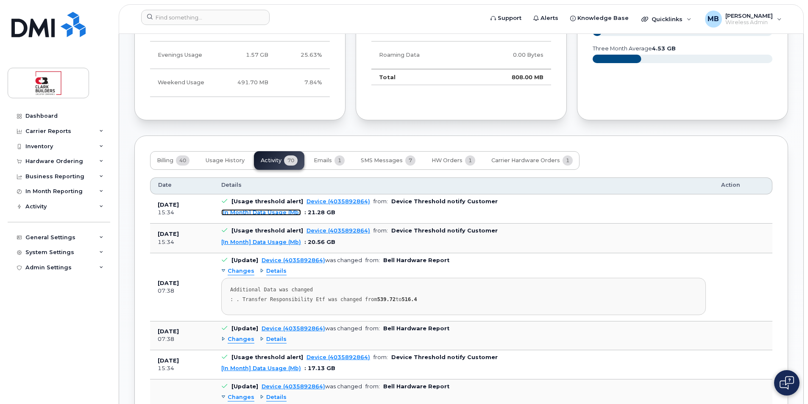
click at [266, 213] on link "[In Month] Data Usage (Mb)" at bounding box center [261, 212] width 80 height 6
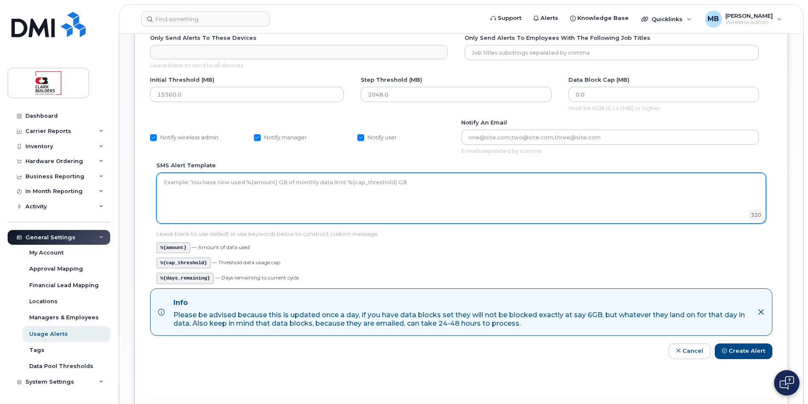
scroll to position [127, 0]
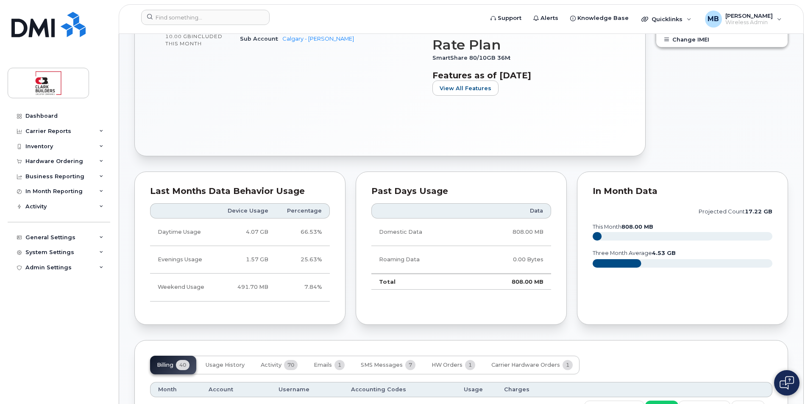
scroll to position [593, 0]
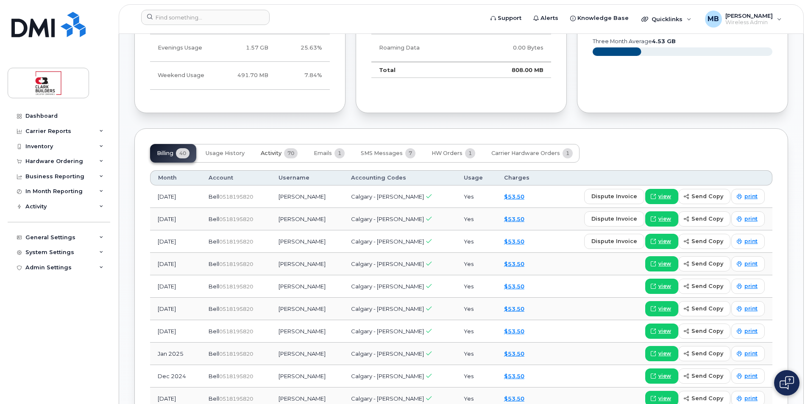
click at [280, 150] on span "Activity" at bounding box center [271, 153] width 21 height 7
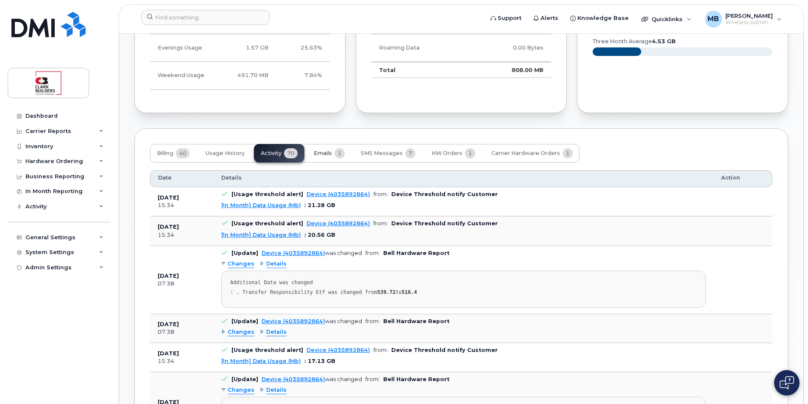
click at [331, 157] on button "Emails 1" at bounding box center [329, 153] width 45 height 19
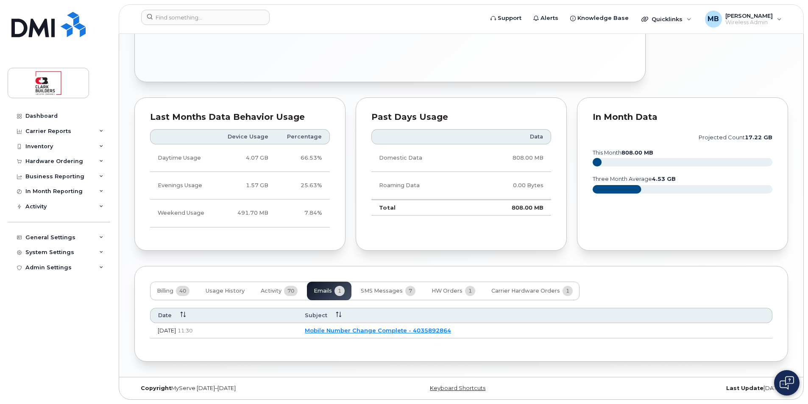
scroll to position [456, 0]
click at [276, 295] on button "Activity 70" at bounding box center [279, 291] width 50 height 19
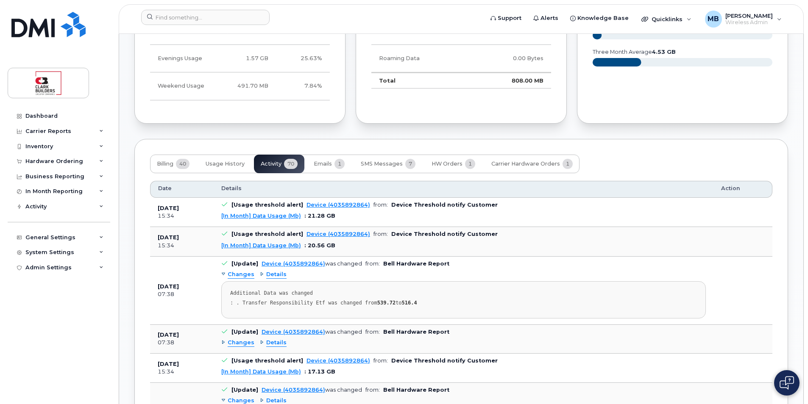
scroll to position [625, 0]
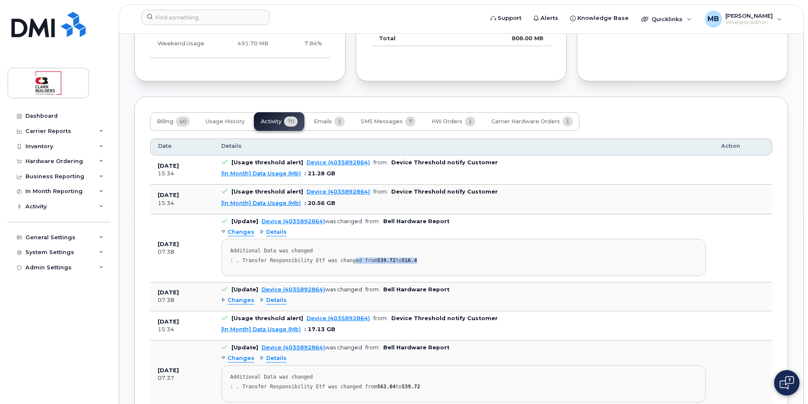
drag, startPoint x: 344, startPoint y: 259, endPoint x: 411, endPoint y: 266, distance: 67.4
click at [411, 266] on pre "Additional Data was changed : . Transfer Responsibility Etf was changed from 53…" at bounding box center [463, 257] width 485 height 37
click at [412, 266] on pre "Additional Data was changed : . Transfer Responsibility Etf was changed from 53…" at bounding box center [463, 257] width 485 height 37
drag, startPoint x: 413, startPoint y: 262, endPoint x: 312, endPoint y: 262, distance: 100.9
click at [312, 262] on div ": . Transfer Responsibility Etf was changed from 539.72 to 516.4" at bounding box center [463, 261] width 467 height 6
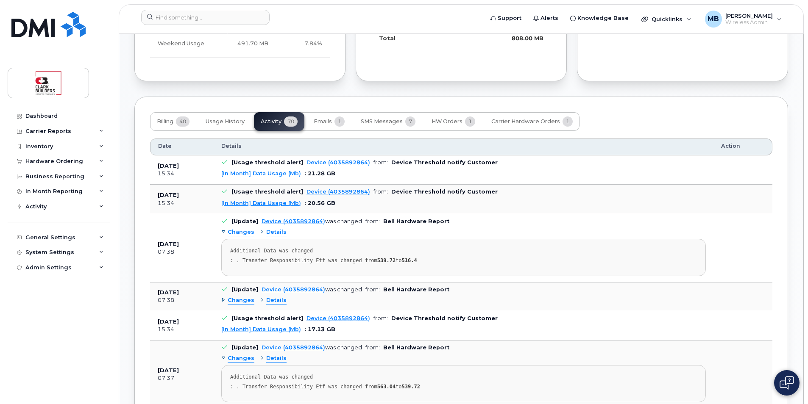
drag, startPoint x: 312, startPoint y: 262, endPoint x: 303, endPoint y: 262, distance: 9.8
click at [303, 262] on div ": . Transfer Responsibility Etf was changed from 539.72 to 516.4" at bounding box center [463, 261] width 467 height 6
drag, startPoint x: 310, startPoint y: 261, endPoint x: 435, endPoint y: 261, distance: 124.6
click at [435, 261] on div ": . Transfer Responsibility Etf was changed from 539.72 to 516.4" at bounding box center [463, 261] width 467 height 6
drag, startPoint x: 435, startPoint y: 261, endPoint x: 435, endPoint y: 267, distance: 6.4
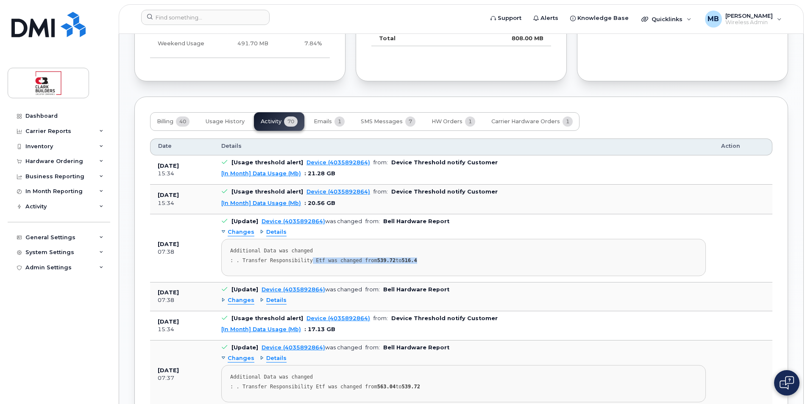
click at [435, 267] on pre "Additional Data was changed : . Transfer Responsibility Etf was changed from 53…" at bounding box center [463, 257] width 485 height 37
drag, startPoint x: 416, startPoint y: 260, endPoint x: 367, endPoint y: 260, distance: 49.6
click at [367, 260] on div ": . Transfer Responsibility Etf was changed from 539.72 to 516.4" at bounding box center [463, 261] width 467 height 6
click at [367, 261] on div ": . Transfer Responsibility Etf was changed from 539.72 to 516.4" at bounding box center [463, 261] width 467 height 6
drag, startPoint x: 366, startPoint y: 261, endPoint x: 415, endPoint y: 259, distance: 49.6
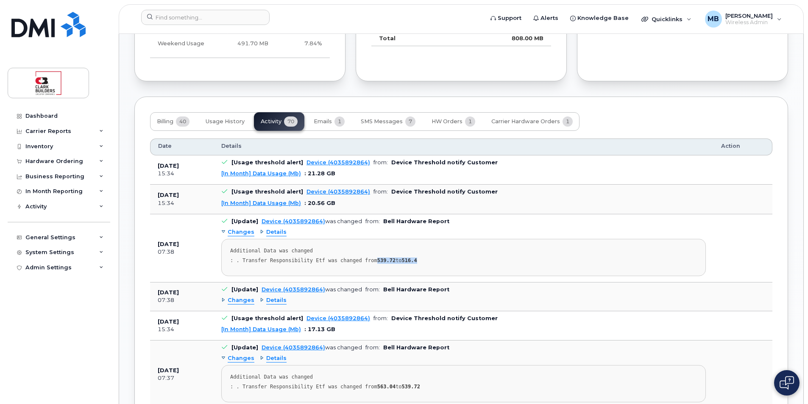
click at [415, 259] on div ": . Transfer Responsibility Etf was changed from 539.72 to 516.4" at bounding box center [463, 261] width 467 height 6
click at [415, 260] on div ": . Transfer Responsibility Etf was changed from 539.72 to 516.4" at bounding box center [463, 261] width 467 height 6
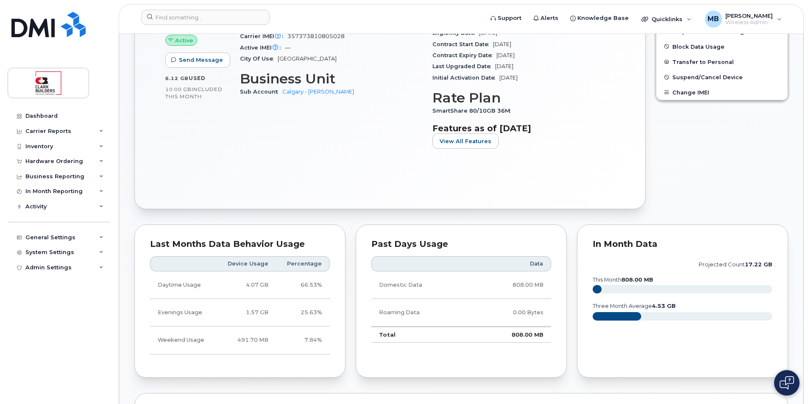
scroll to position [456, 0]
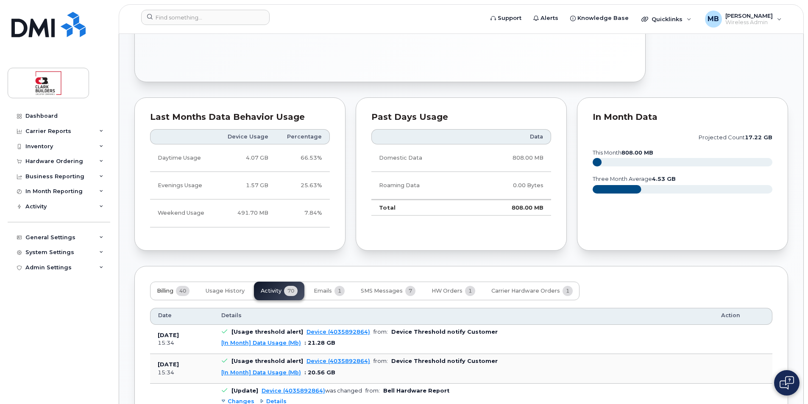
click at [165, 292] on span "Billing" at bounding box center [165, 291] width 17 height 7
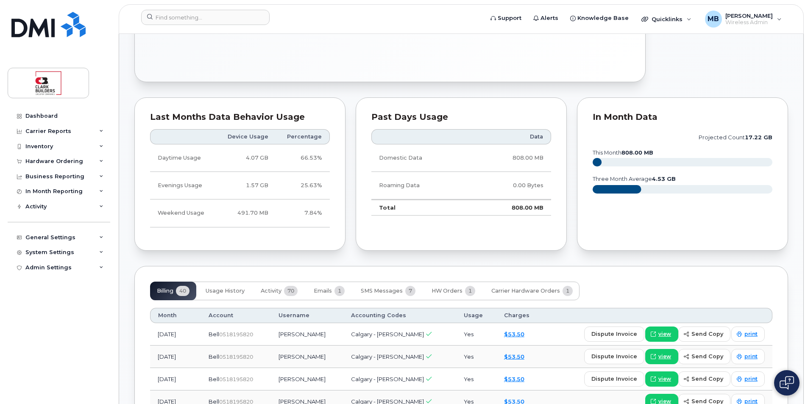
scroll to position [583, 0]
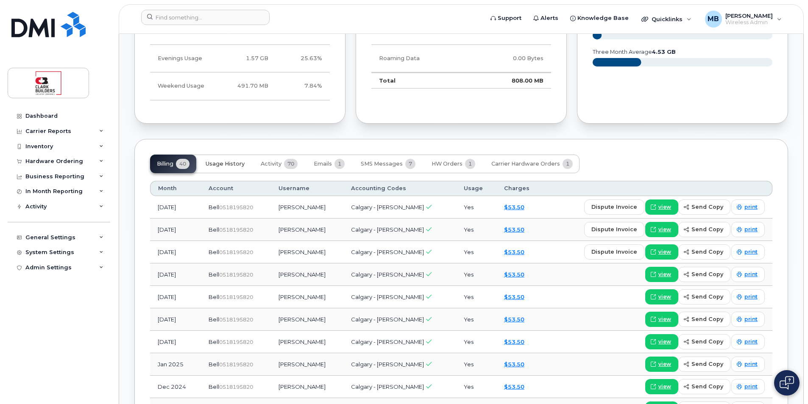
click at [235, 159] on button "Usage History" at bounding box center [225, 164] width 53 height 19
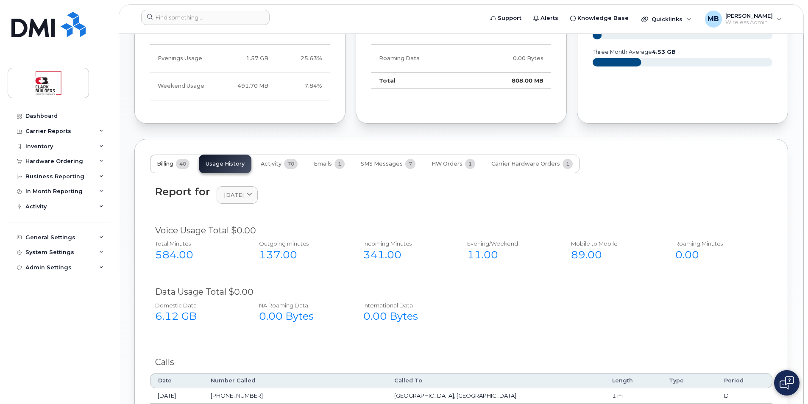
click at [173, 167] on span "Billing" at bounding box center [165, 164] width 17 height 7
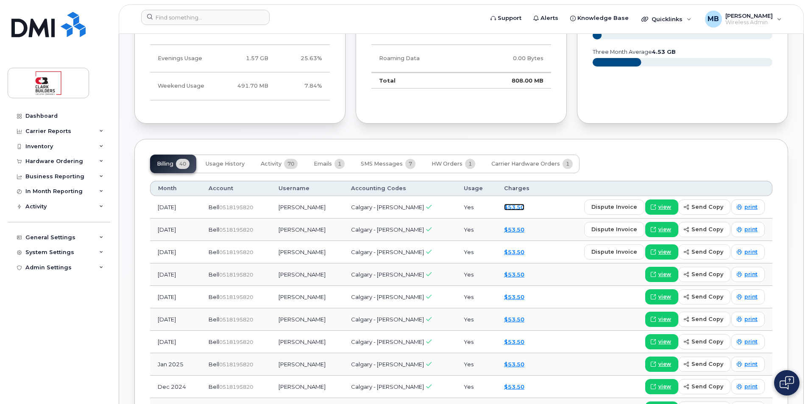
click at [512, 207] on link "$53.50" at bounding box center [514, 207] width 20 height 7
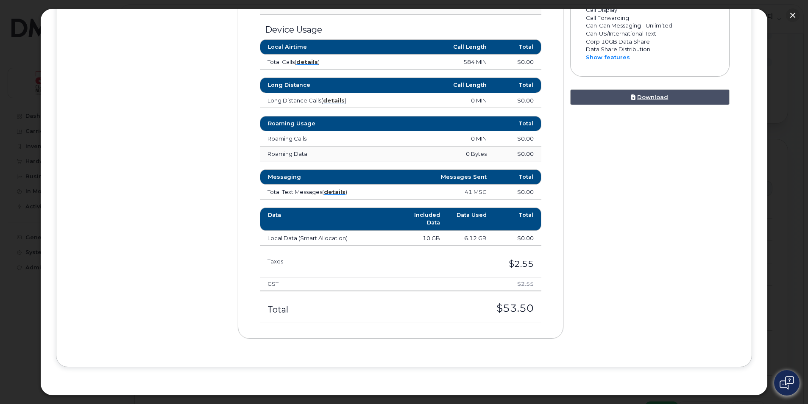
scroll to position [371, 0]
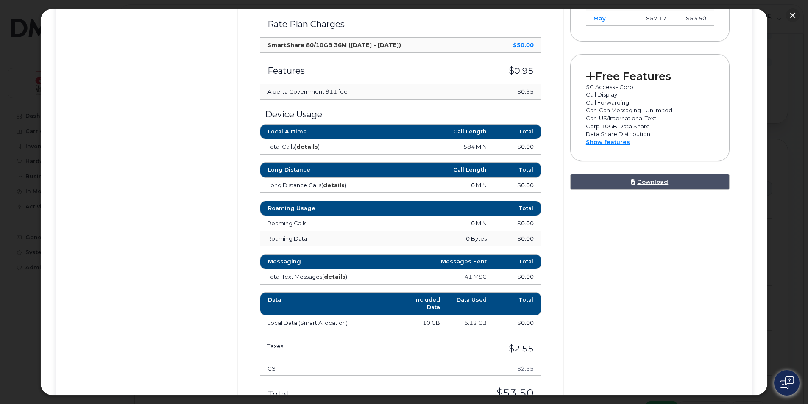
click at [28, 52] on div at bounding box center [404, 202] width 808 height 404
click at [17, 66] on div at bounding box center [404, 202] width 808 height 404
drag, startPoint x: 585, startPoint y: 126, endPoint x: 649, endPoint y: 129, distance: 63.7
click at [649, 129] on p "Corp 10GB Data Share" at bounding box center [650, 127] width 128 height 8
drag, startPoint x: 649, startPoint y: 129, endPoint x: 643, endPoint y: 134, distance: 7.0
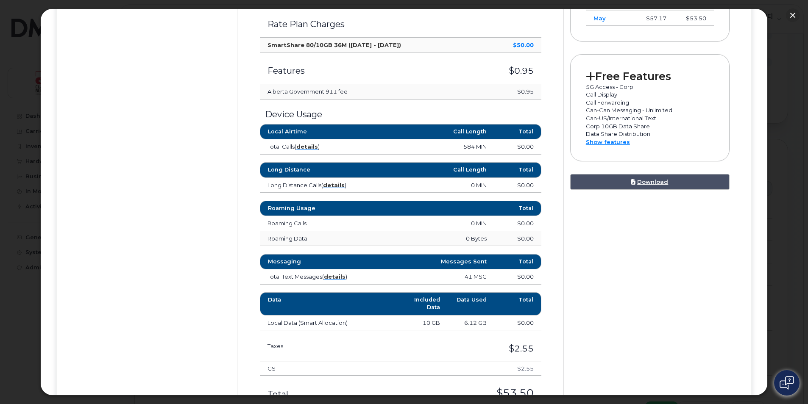
click at [643, 134] on p "Data Share Distribution" at bounding box center [650, 134] width 128 height 8
click at [789, 15] on button "button" at bounding box center [793, 15] width 14 height 14
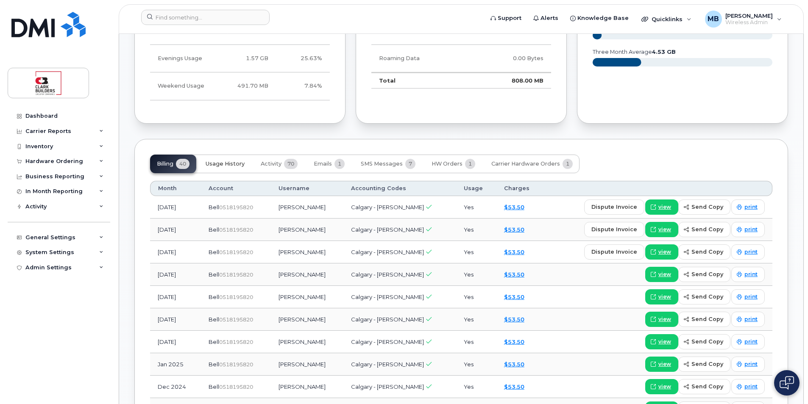
click at [225, 167] on span "Usage History" at bounding box center [225, 164] width 39 height 7
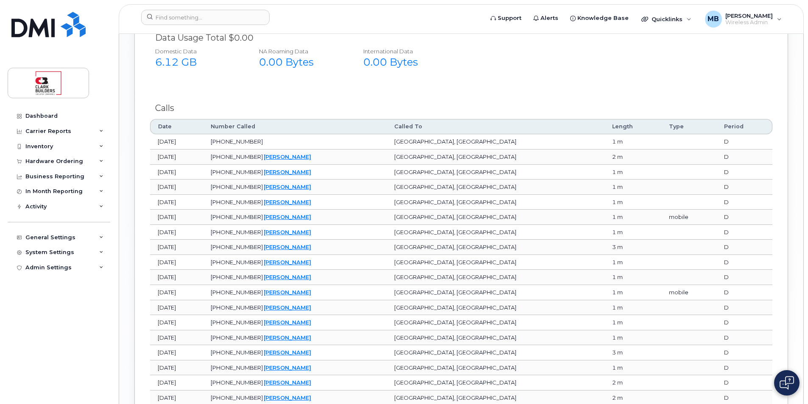
scroll to position [583, 0]
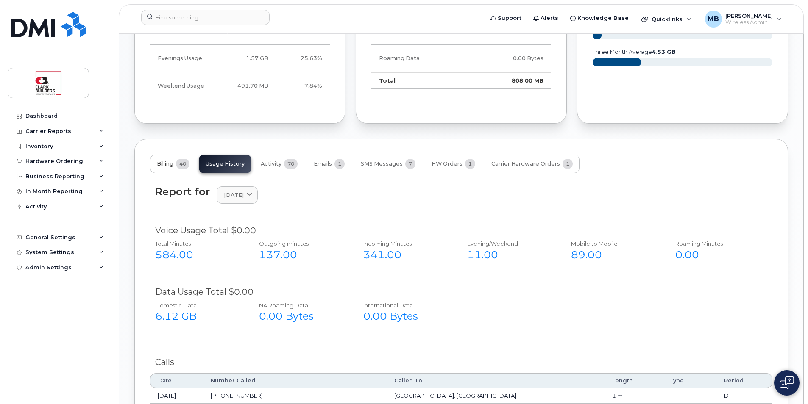
click at [171, 167] on button "Billing 40" at bounding box center [173, 164] width 46 height 19
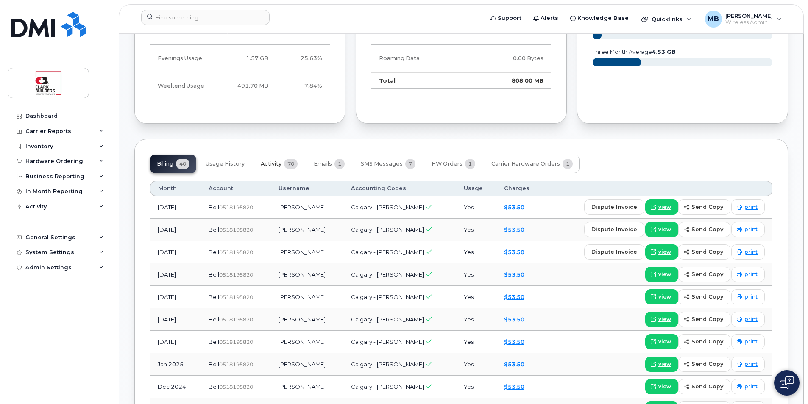
click at [276, 164] on span "Activity" at bounding box center [271, 164] width 21 height 7
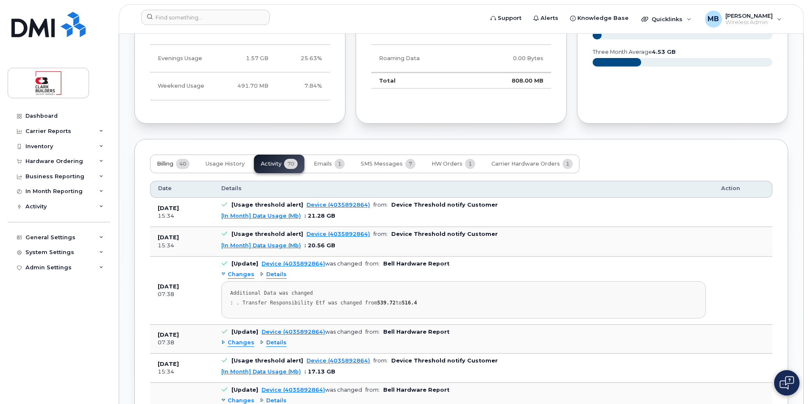
click at [167, 161] on span "Billing" at bounding box center [165, 164] width 17 height 7
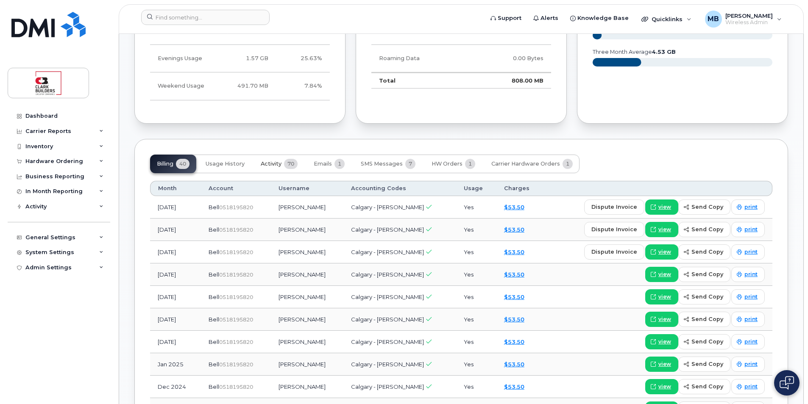
click at [271, 167] on span "Activity" at bounding box center [271, 164] width 21 height 7
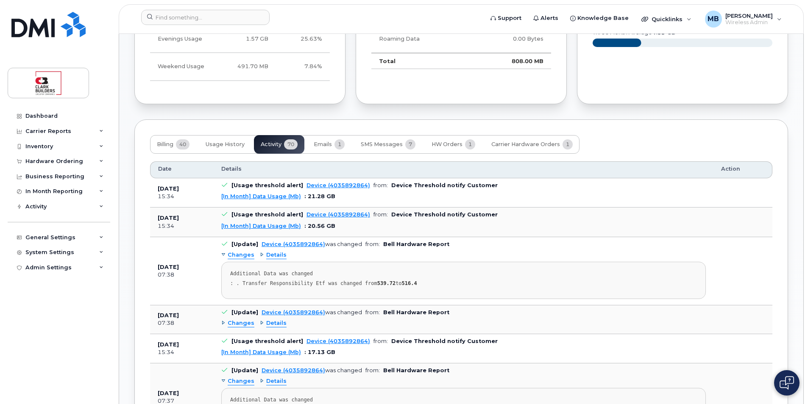
scroll to position [560, 0]
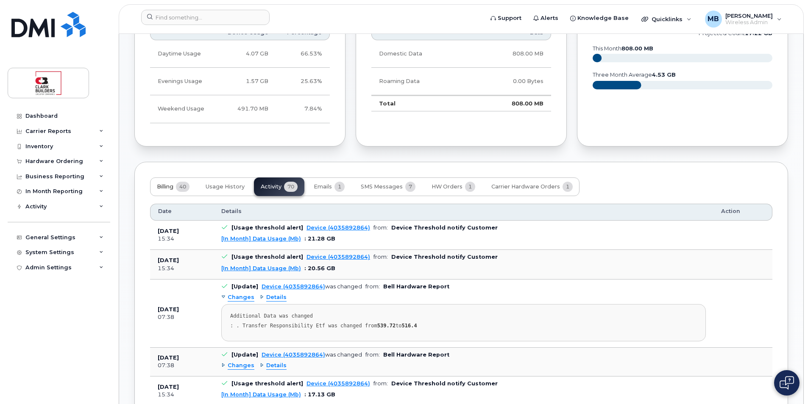
click at [167, 188] on span "Billing" at bounding box center [165, 187] width 17 height 7
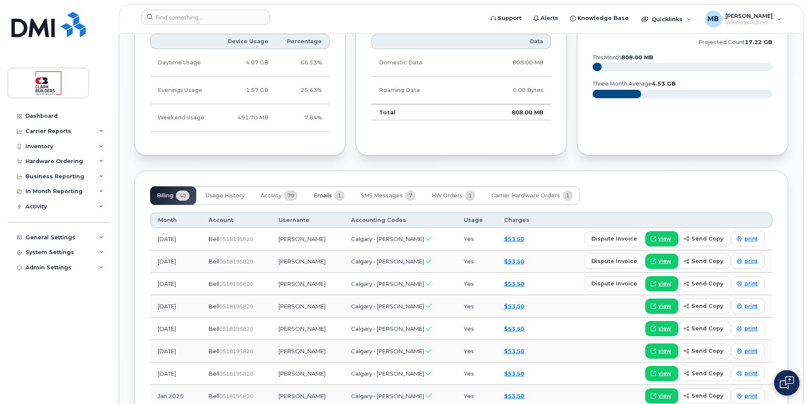
scroll to position [593, 0]
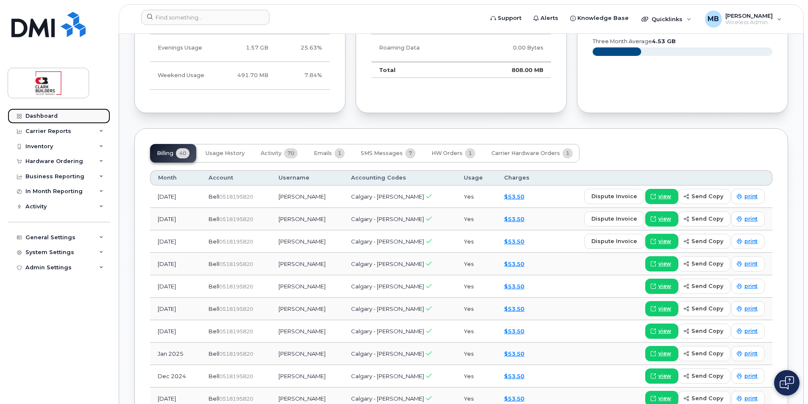
click at [57, 115] on link "Dashboard" at bounding box center [59, 116] width 103 height 15
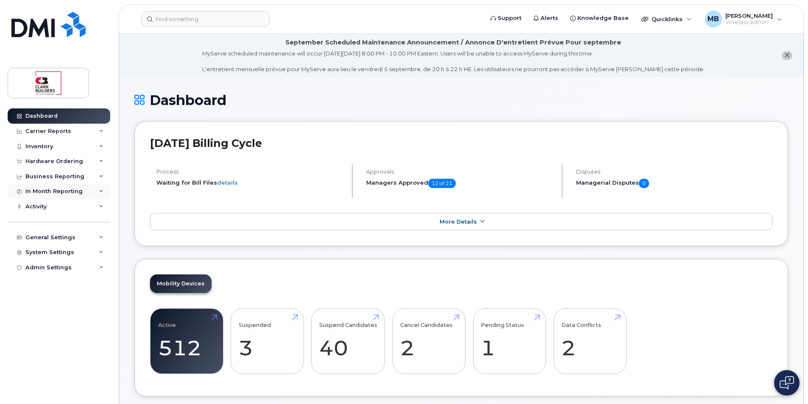
click at [73, 191] on div "In Month Reporting" at bounding box center [53, 191] width 57 height 7
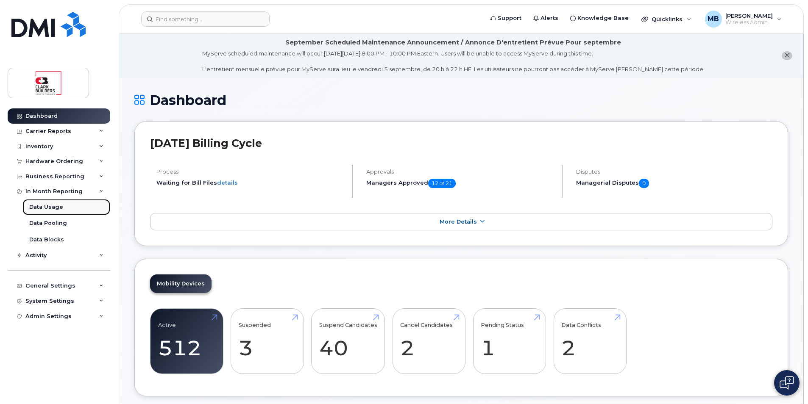
click at [55, 212] on link "Data Usage" at bounding box center [66, 207] width 88 height 16
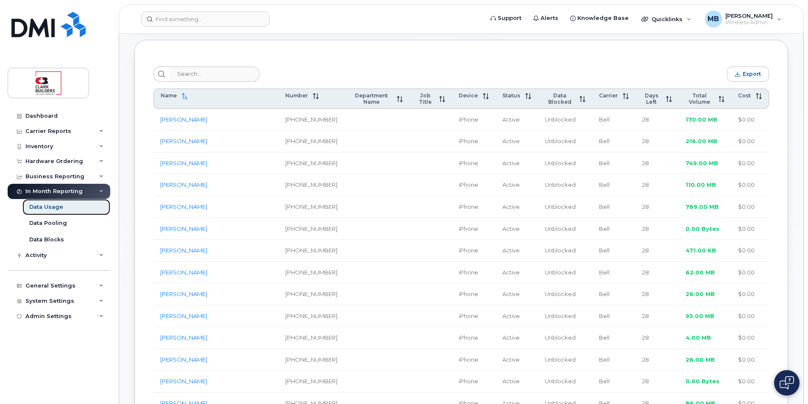
scroll to position [127, 0]
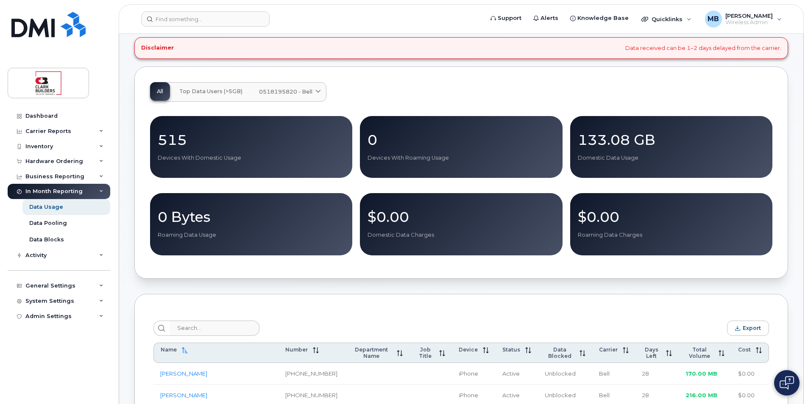
scroll to position [0, 0]
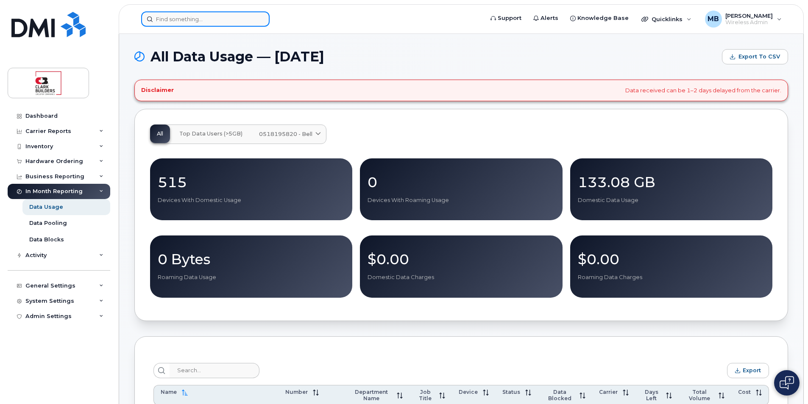
click at [198, 17] on input at bounding box center [205, 18] width 128 height 15
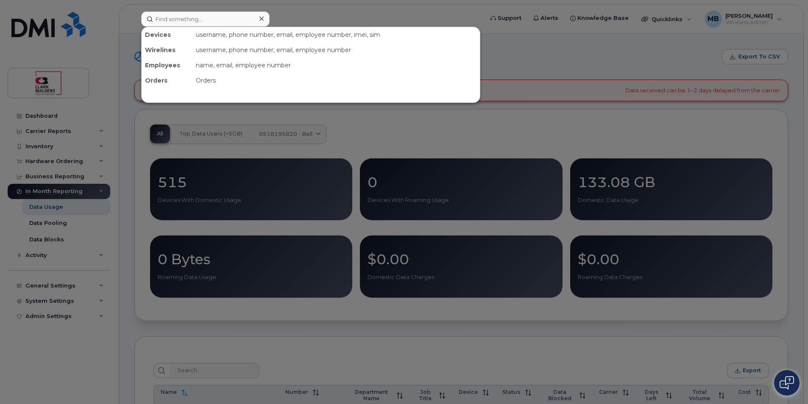
click at [317, 9] on div at bounding box center [404, 202] width 808 height 404
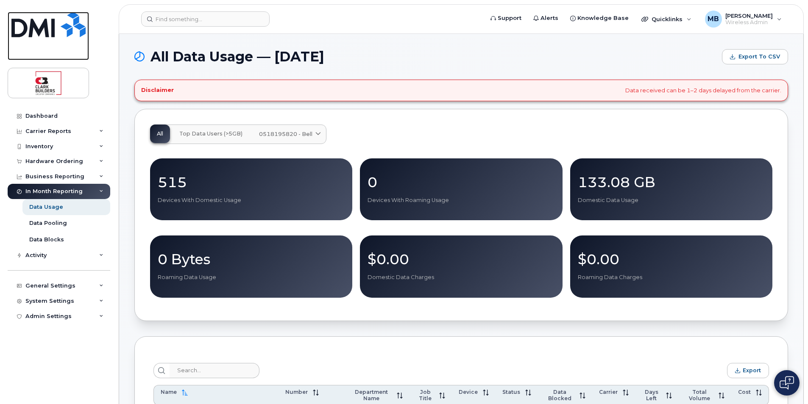
drag, startPoint x: 52, startPoint y: 29, endPoint x: 59, endPoint y: 29, distance: 7.6
click at [52, 29] on img at bounding box center [48, 24] width 74 height 25
